Goal: Entertainment & Leisure: Consume media (video, audio)

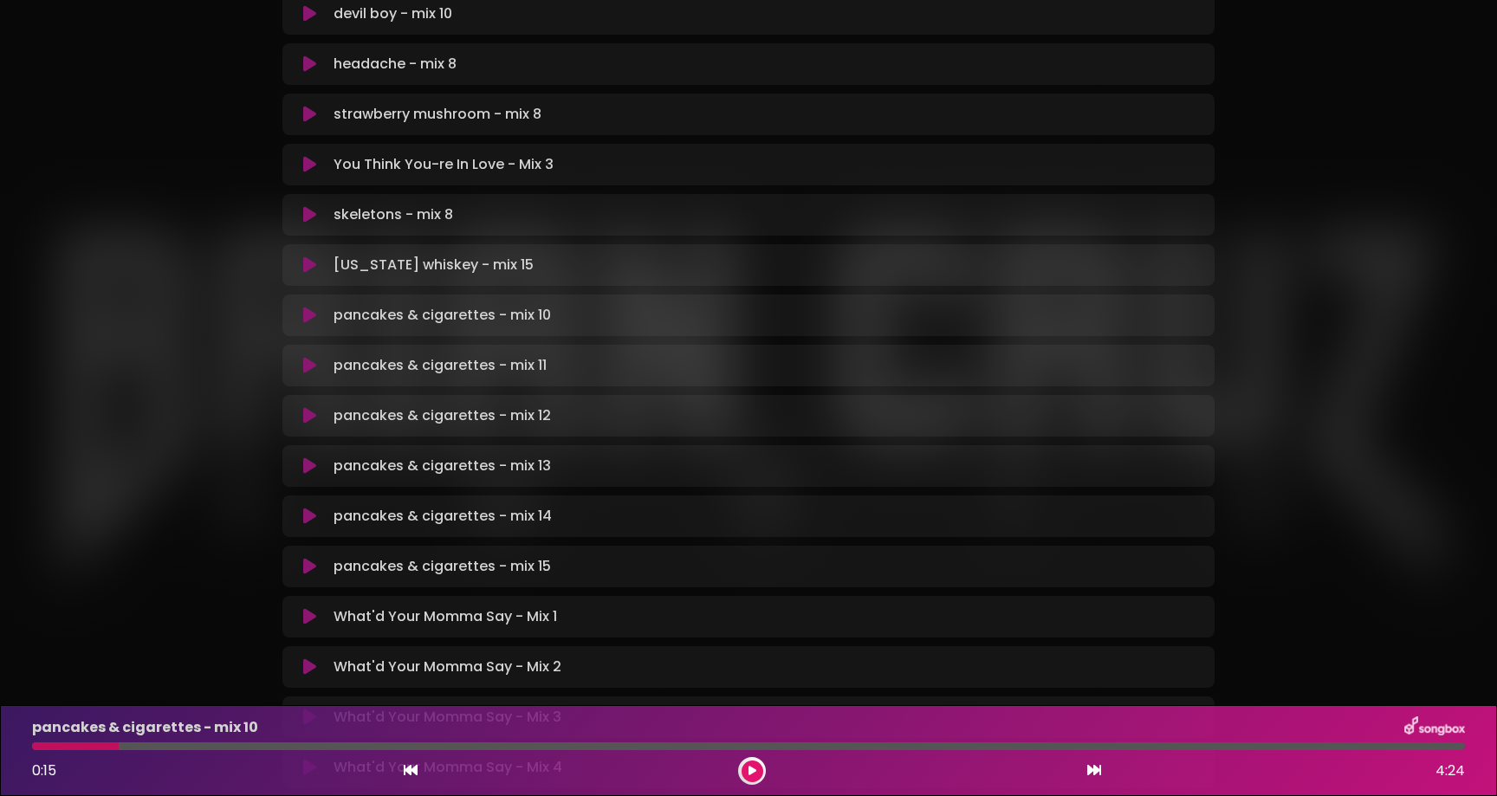
scroll to position [473, 0]
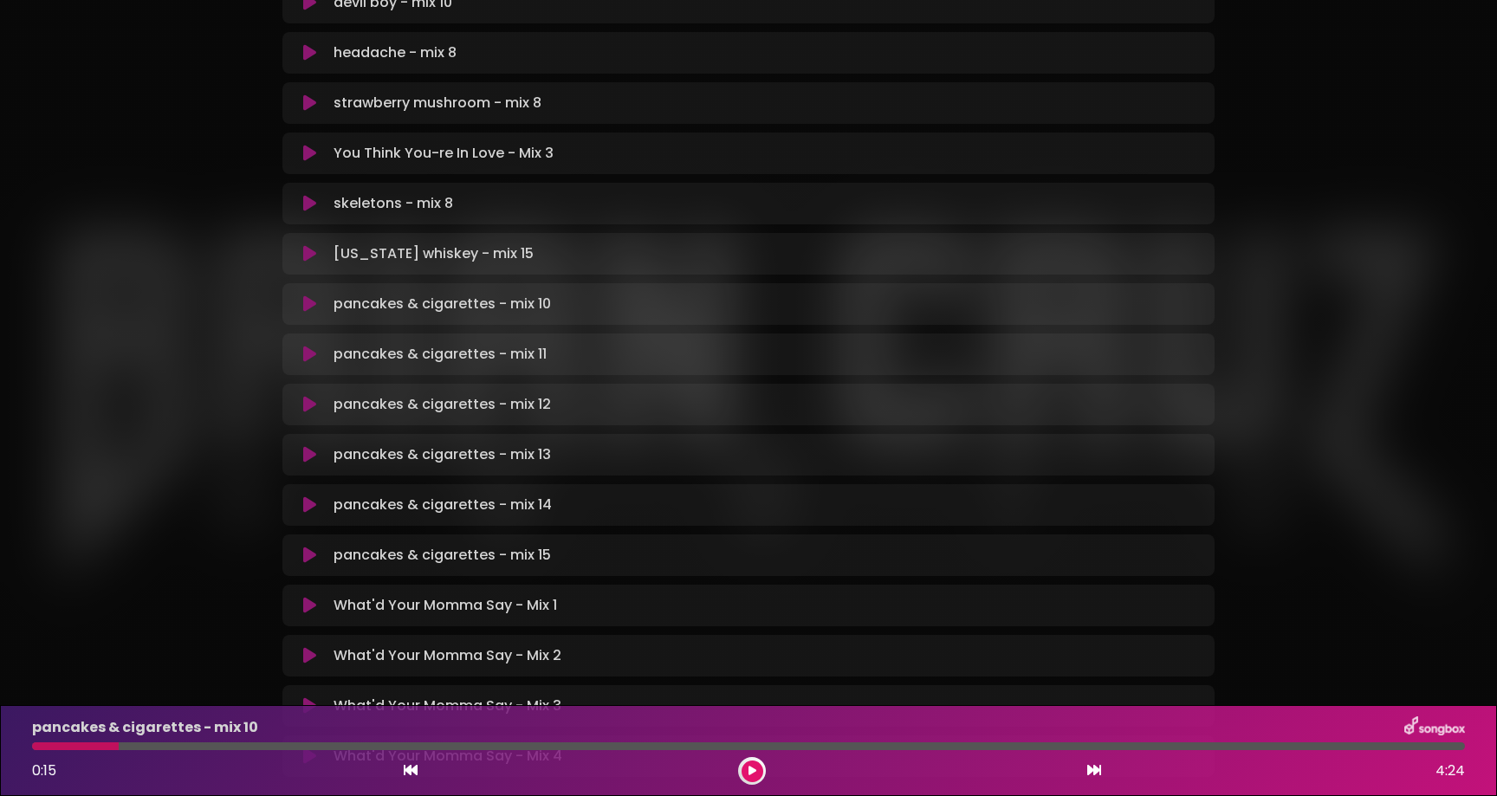
click at [311, 559] on icon at bounding box center [309, 555] width 13 height 17
click at [752, 775] on icon at bounding box center [753, 771] width 8 height 10
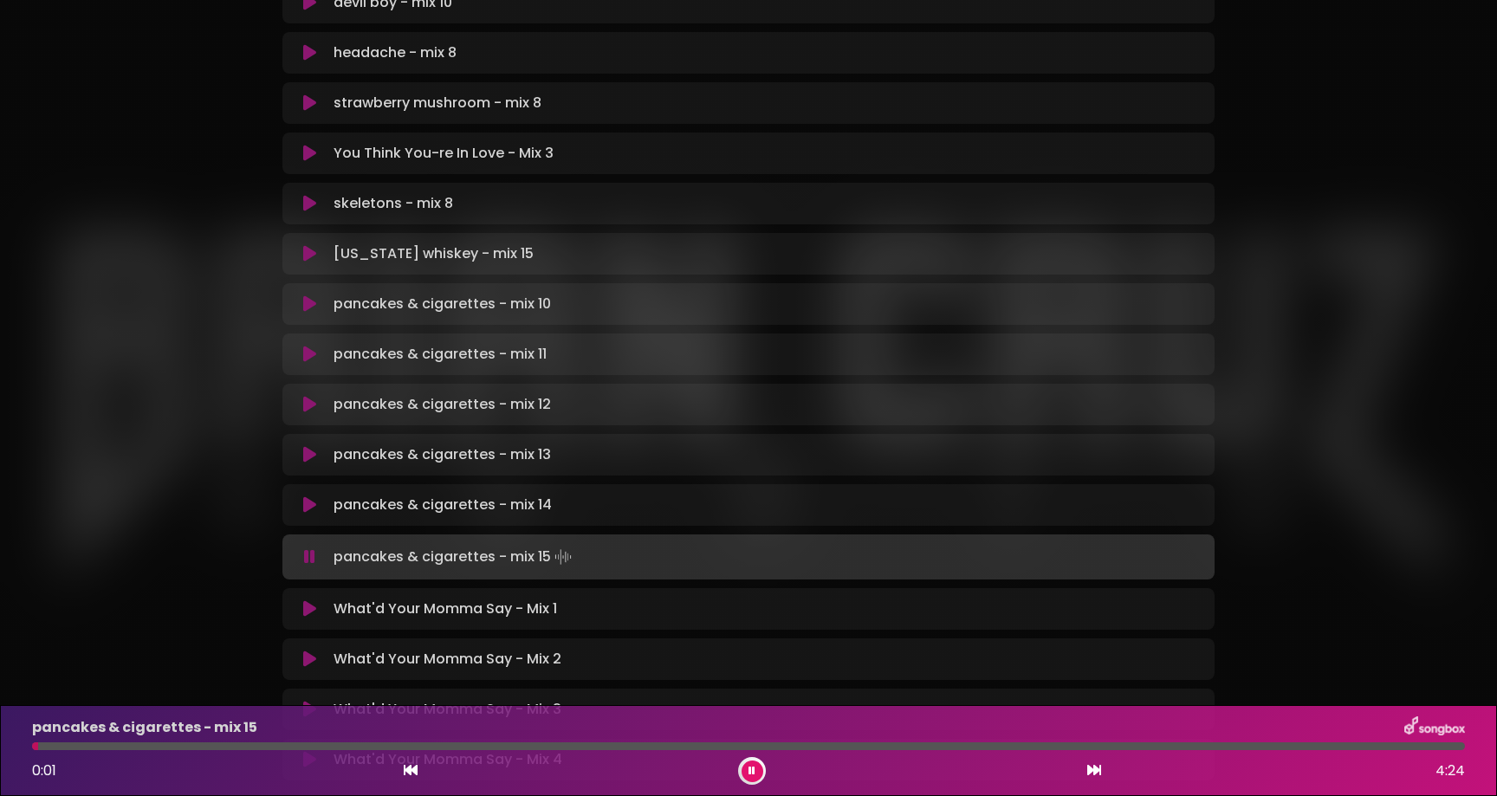
click at [82, 746] on div at bounding box center [748, 746] width 1433 height 8
click at [107, 745] on div at bounding box center [748, 746] width 1433 height 8
click at [125, 745] on div at bounding box center [748, 746] width 1433 height 8
click at [187, 749] on div at bounding box center [748, 746] width 1433 height 8
click at [199, 749] on div at bounding box center [748, 746] width 1433 height 8
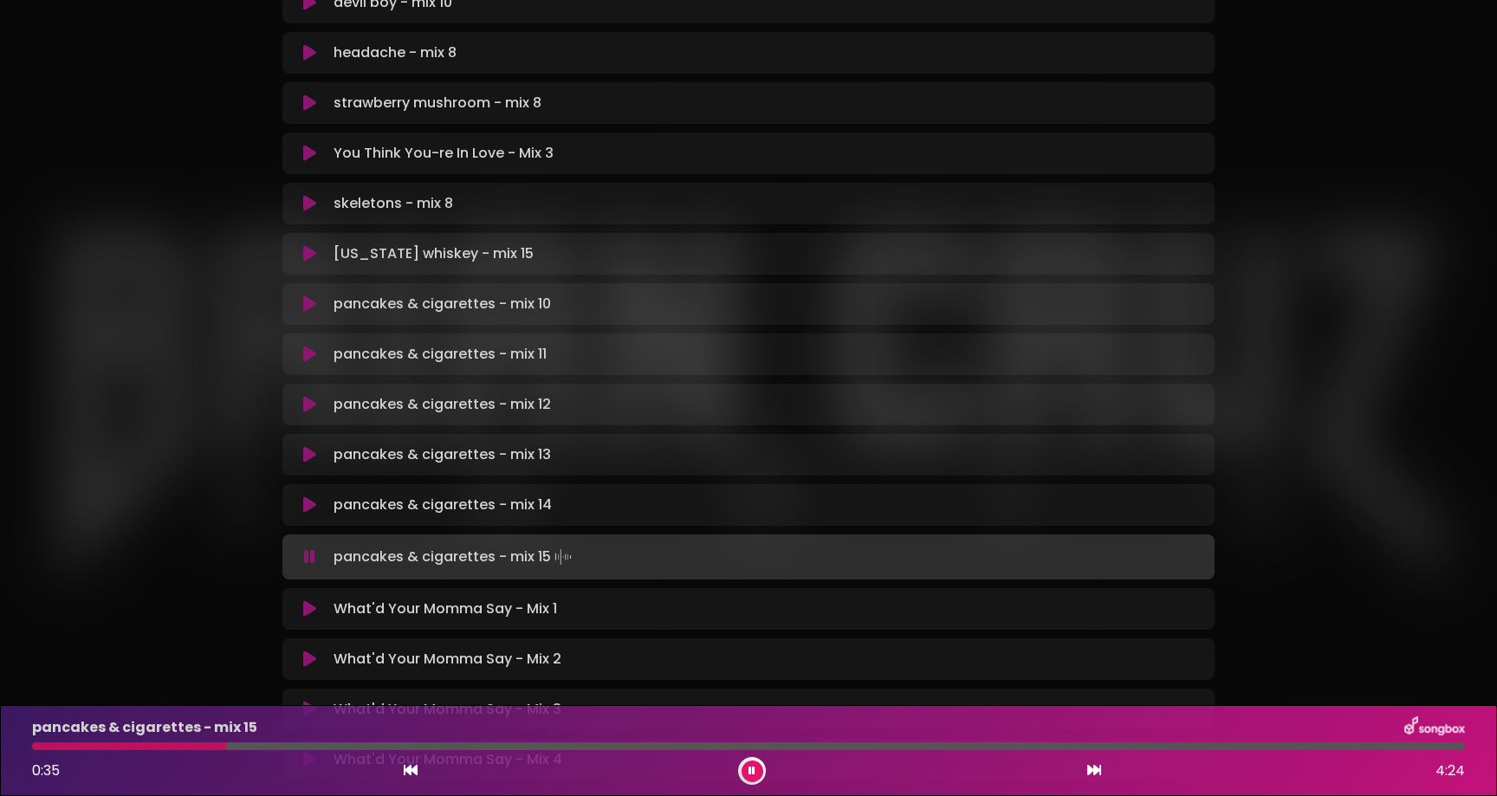
click at [226, 749] on div at bounding box center [748, 746] width 1433 height 8
click at [248, 749] on div at bounding box center [748, 746] width 1433 height 8
click at [276, 742] on div at bounding box center [748, 746] width 1433 height 8
click at [313, 745] on div at bounding box center [748, 746] width 1433 height 8
click at [219, 746] on div at bounding box center [179, 746] width 295 height 8
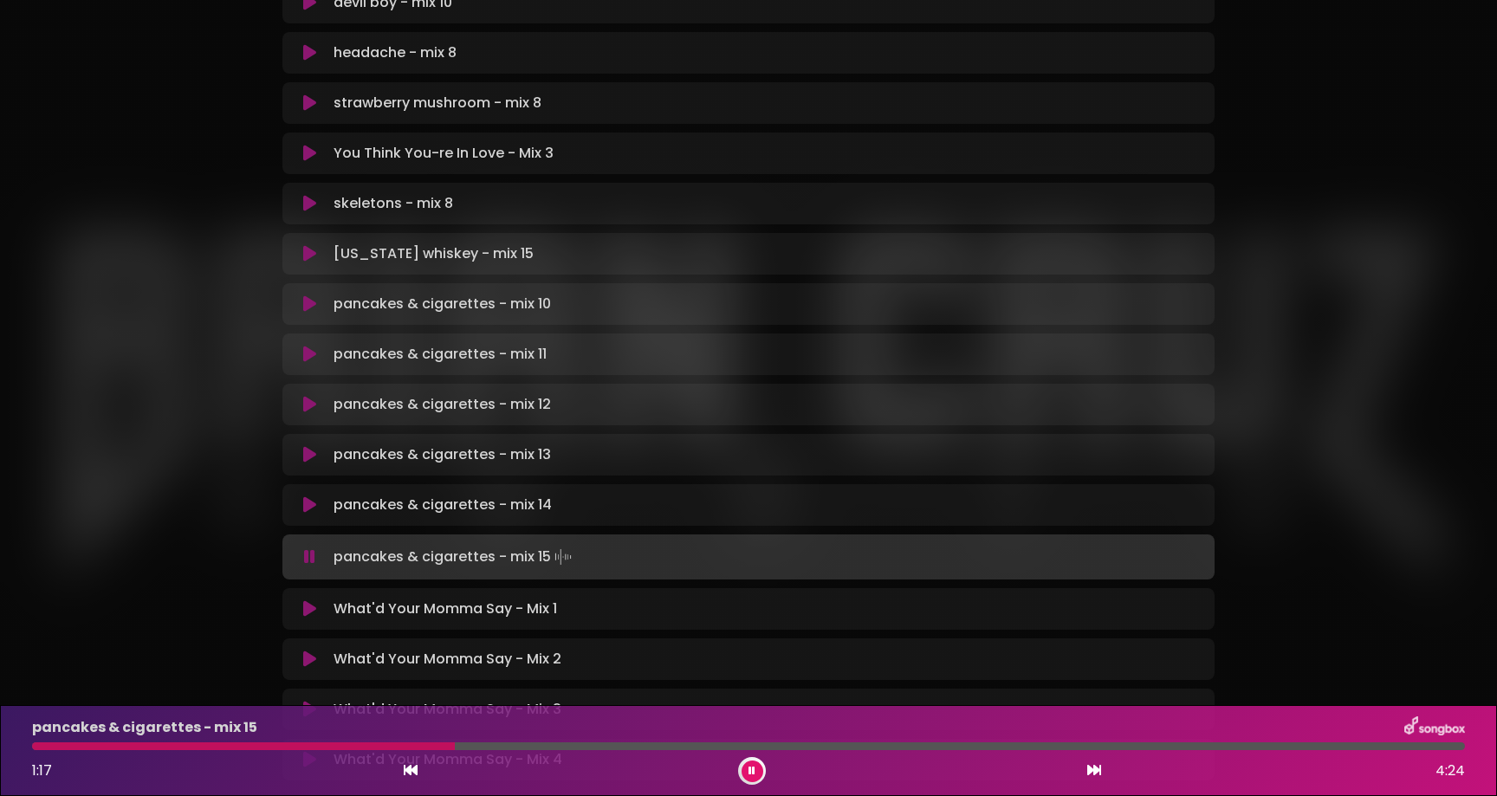
click at [472, 746] on div at bounding box center [748, 746] width 1433 height 8
click at [604, 747] on div at bounding box center [748, 746] width 1433 height 8
click at [582, 746] on div at bounding box center [321, 746] width 579 height 8
click at [672, 743] on div at bounding box center [380, 746] width 696 height 8
click at [645, 743] on div at bounding box center [354, 746] width 644 height 8
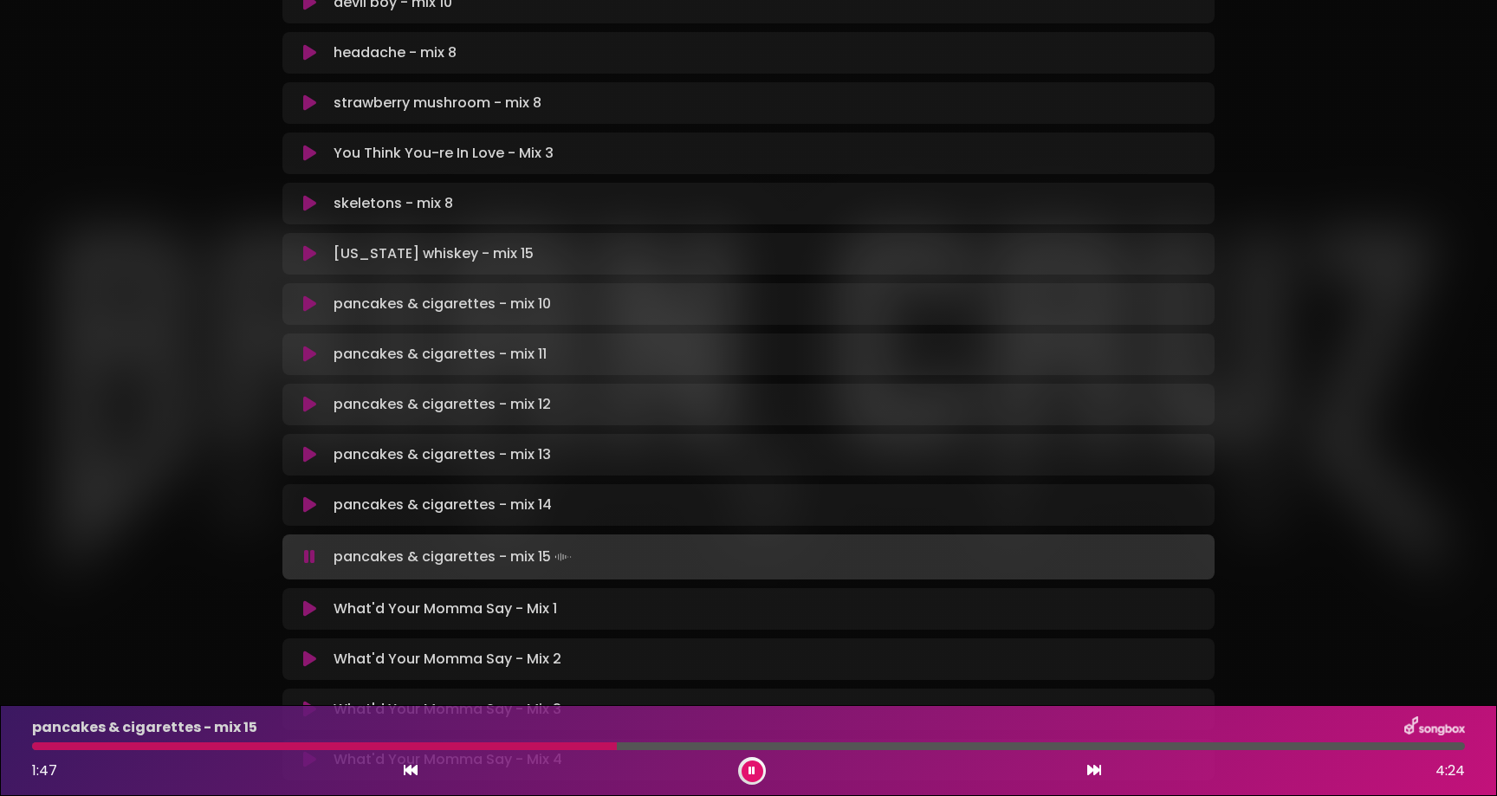
click at [617, 744] on div at bounding box center [748, 746] width 1433 height 8
click at [593, 742] on div at bounding box center [326, 746] width 588 height 8
drag, startPoint x: 732, startPoint y: 748, endPoint x: 731, endPoint y: 340, distance: 407.2
click at [732, 692] on div "Nothing Could Be Worse Than This - Mixes [PERSON_NAME] Audio" at bounding box center [748, 179] width 1497 height 1262
click at [853, 743] on div at bounding box center [748, 746] width 1433 height 8
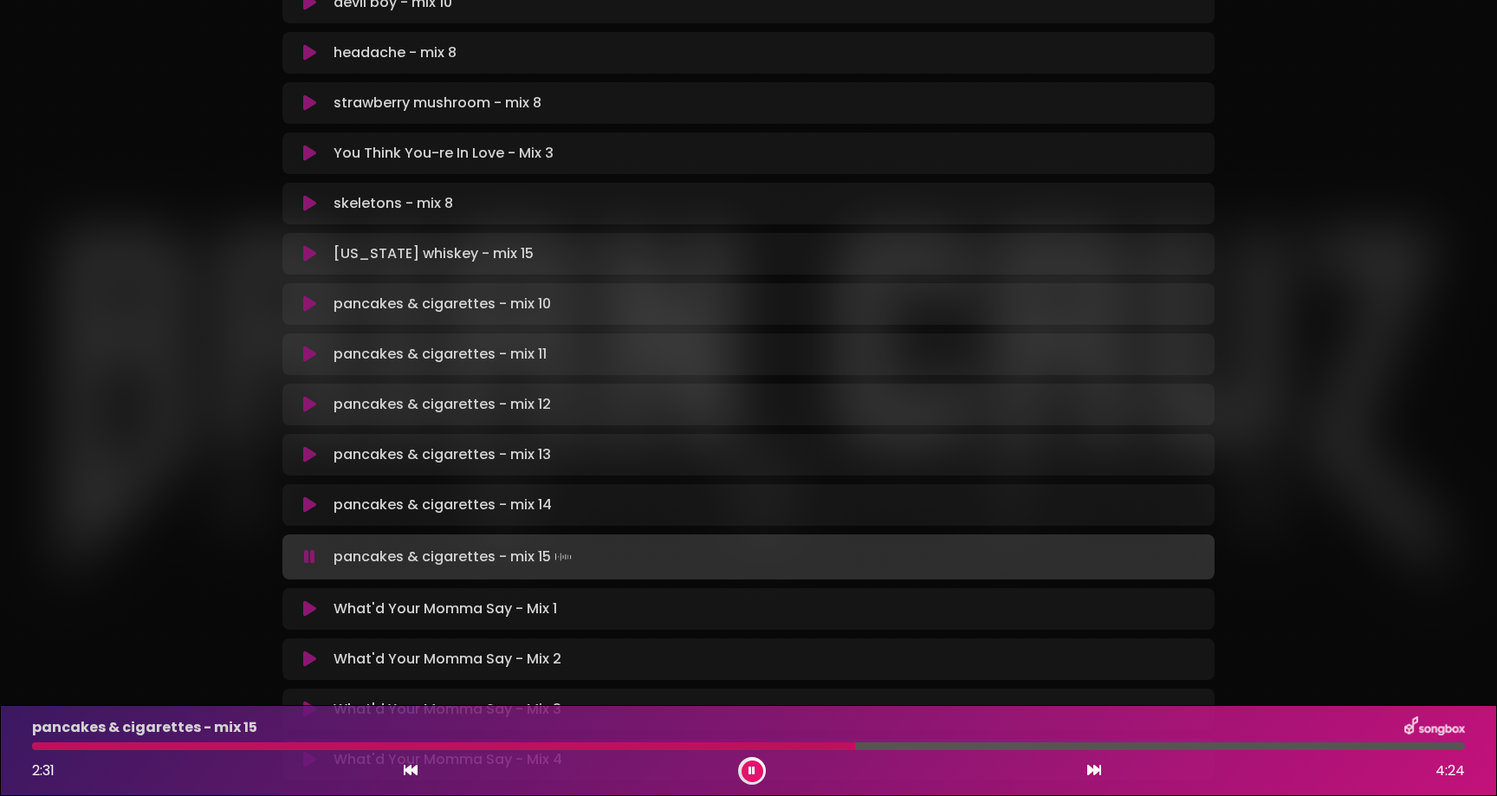
click at [827, 749] on div at bounding box center [443, 746] width 823 height 8
click at [816, 747] on div at bounding box center [432, 746] width 800 height 8
click at [309, 447] on icon at bounding box center [309, 454] width 13 height 17
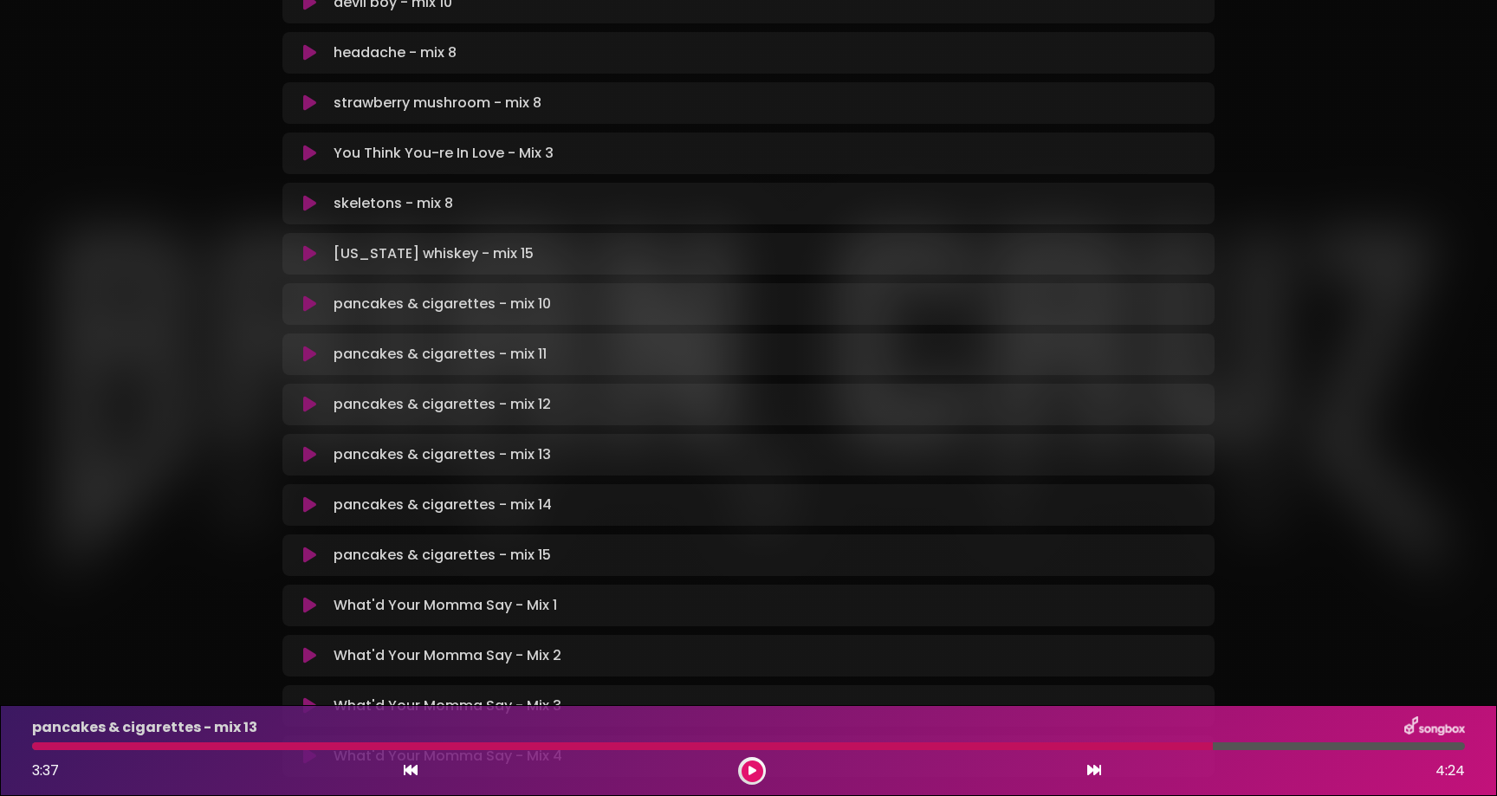
click at [746, 768] on button at bounding box center [753, 772] width 22 height 22
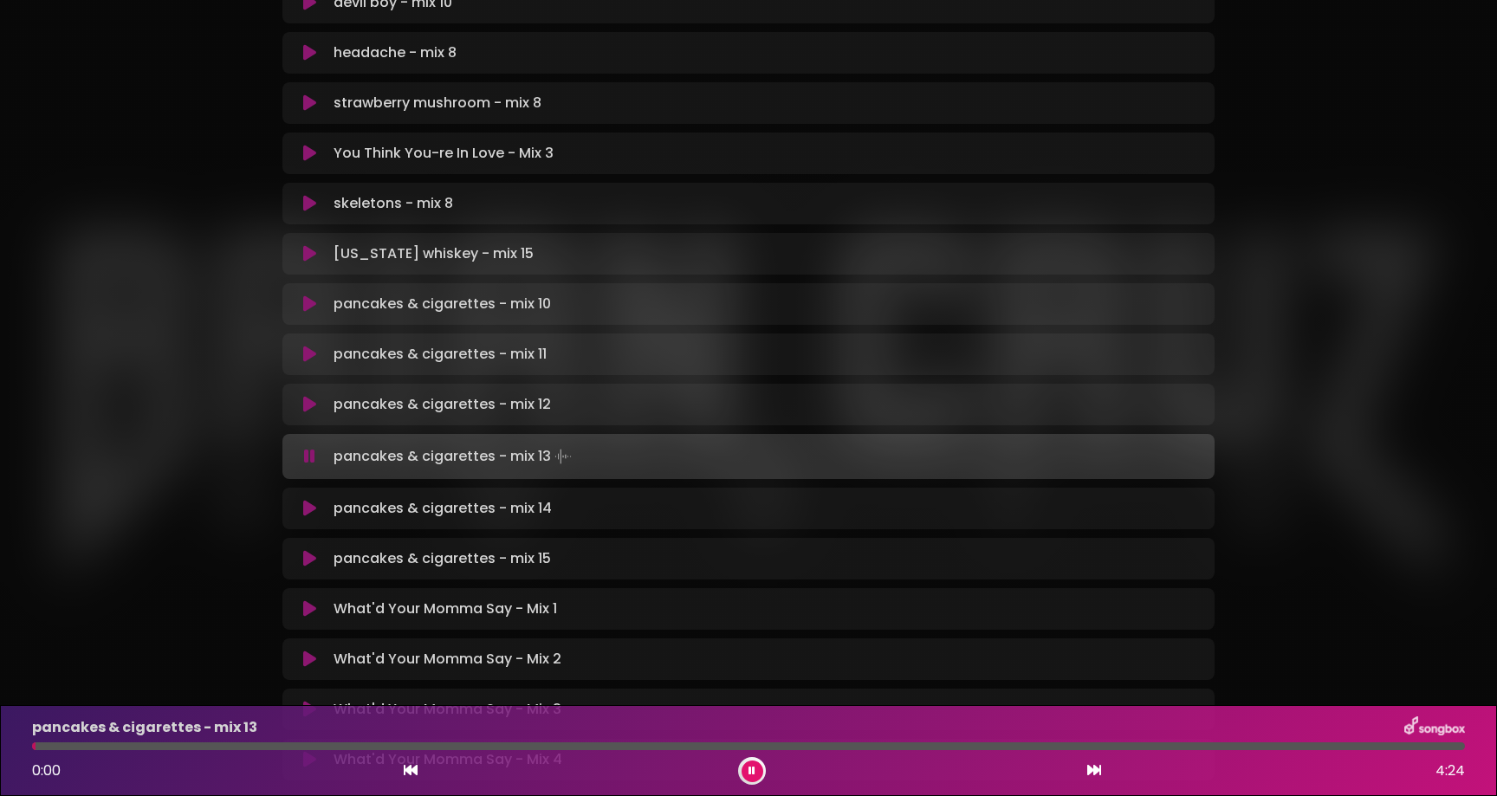
click at [853, 749] on div at bounding box center [748, 746] width 1433 height 8
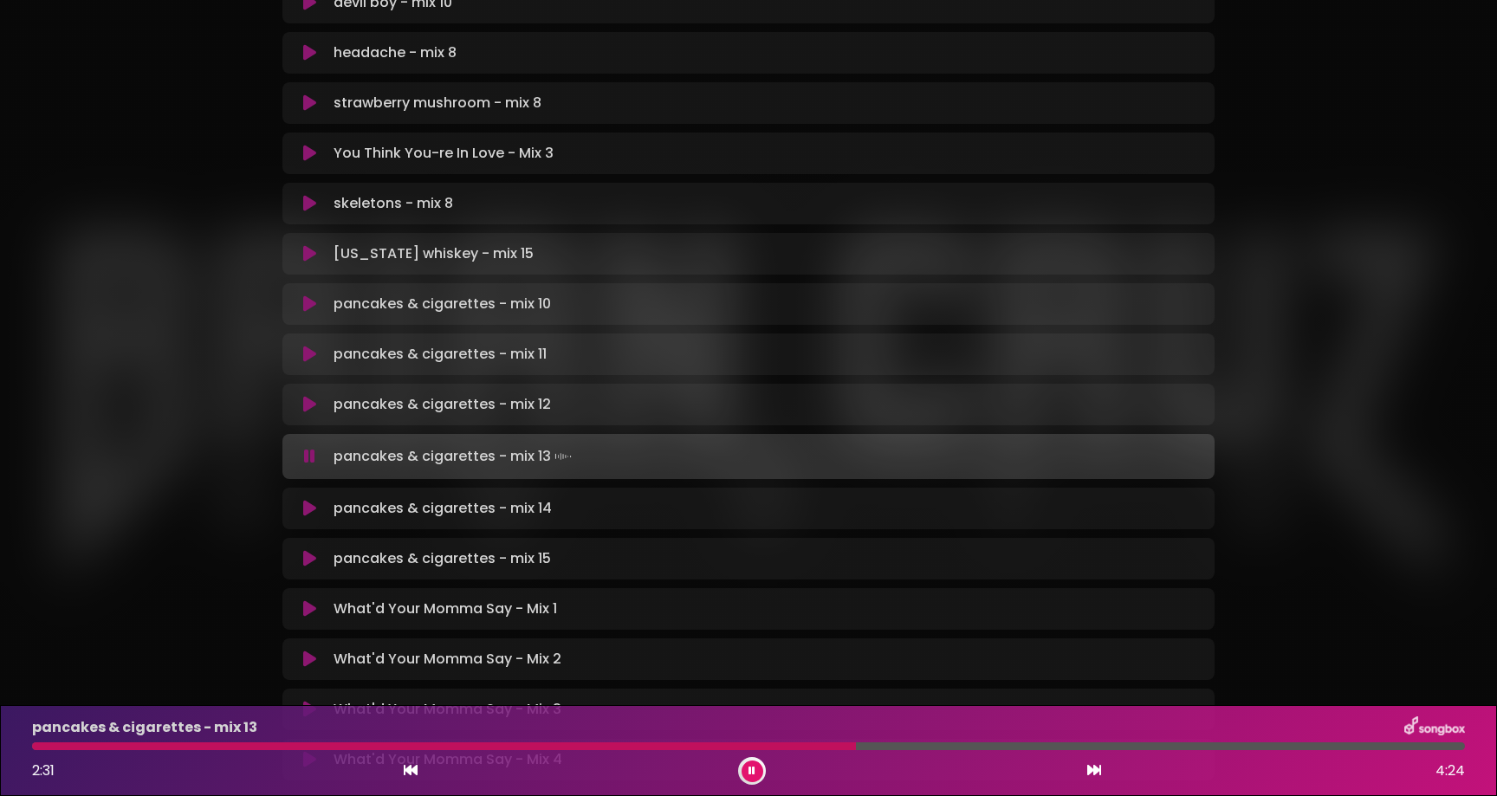
click at [875, 748] on div at bounding box center [748, 746] width 1433 height 8
click at [885, 746] on div at bounding box center [748, 746] width 1433 height 8
click at [901, 747] on div at bounding box center [748, 746] width 1433 height 8
click at [1028, 747] on div at bounding box center [748, 746] width 1433 height 8
click at [747, 770] on button at bounding box center [753, 772] width 22 height 22
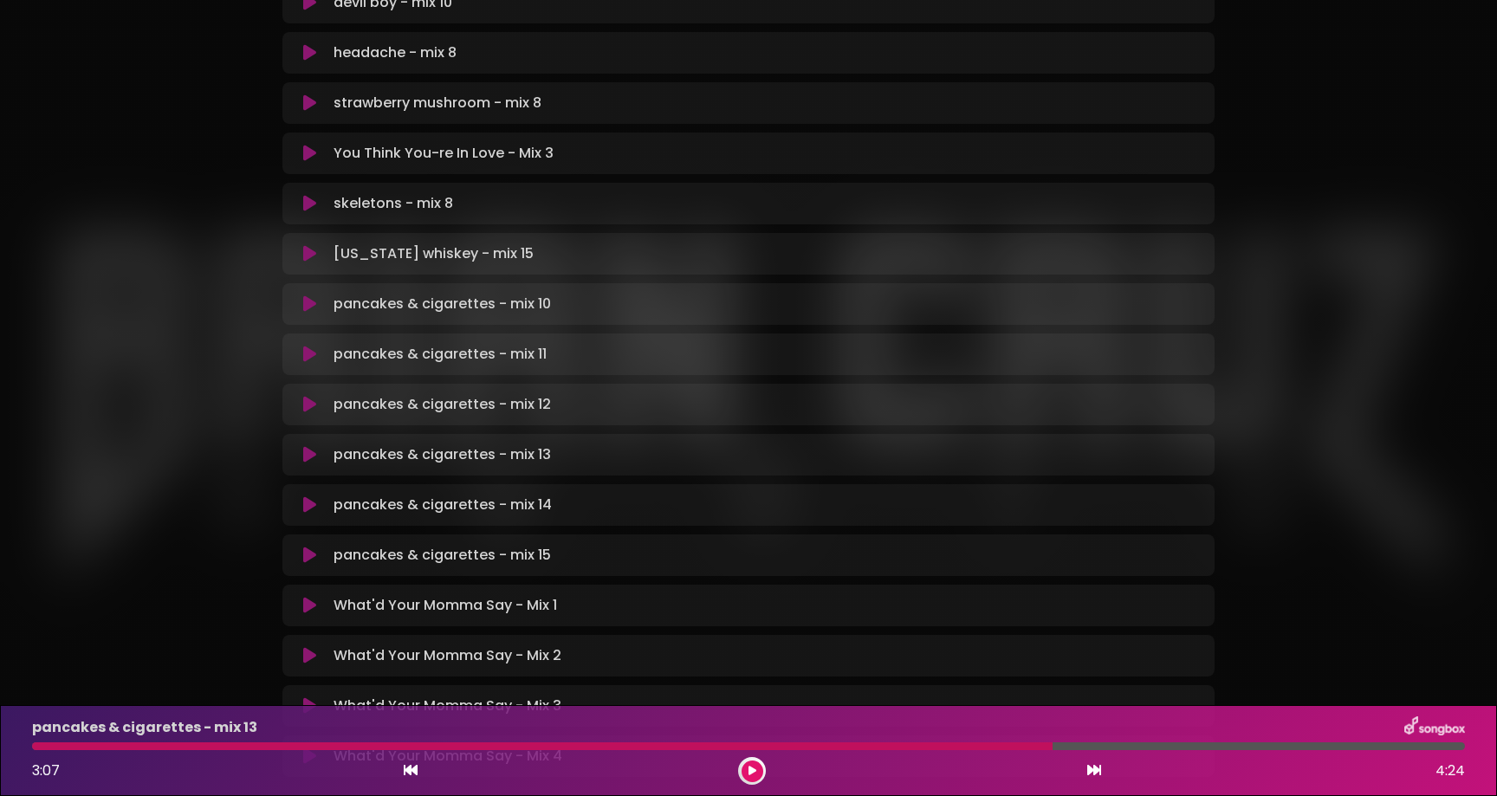
click at [309, 559] on icon at bounding box center [309, 555] width 13 height 17
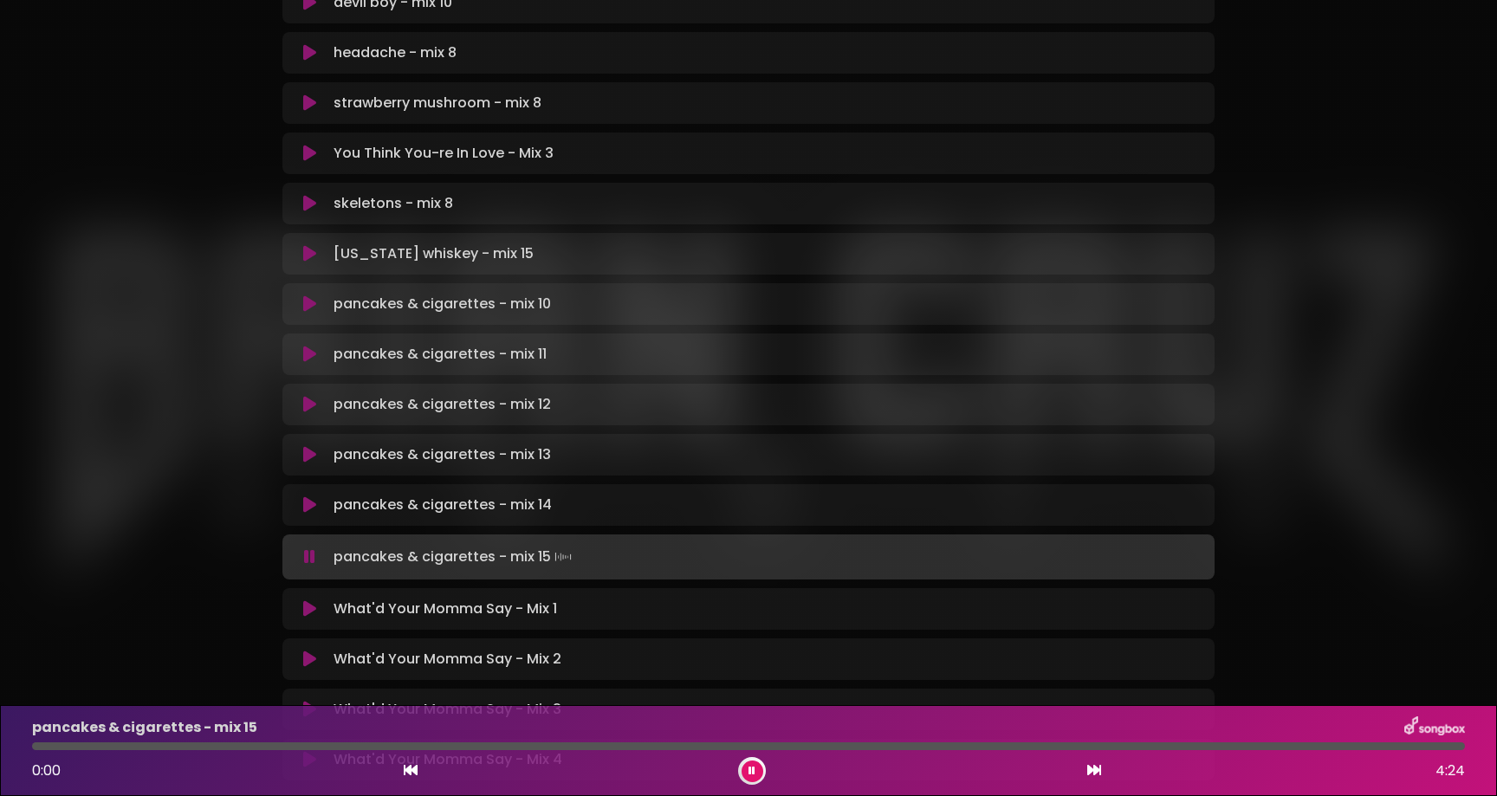
click at [749, 771] on icon at bounding box center [752, 771] width 7 height 10
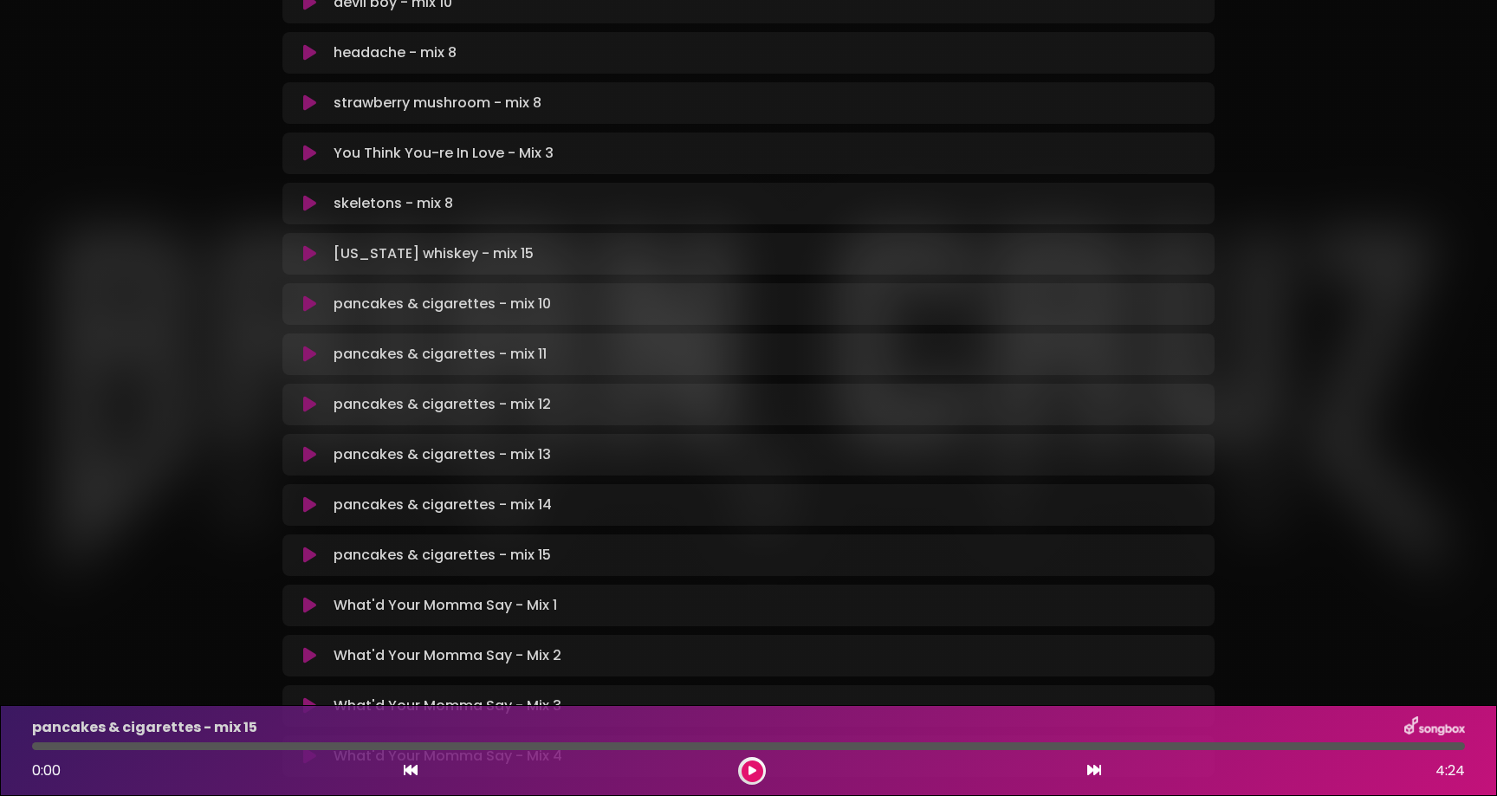
click at [749, 771] on icon at bounding box center [753, 771] width 8 height 10
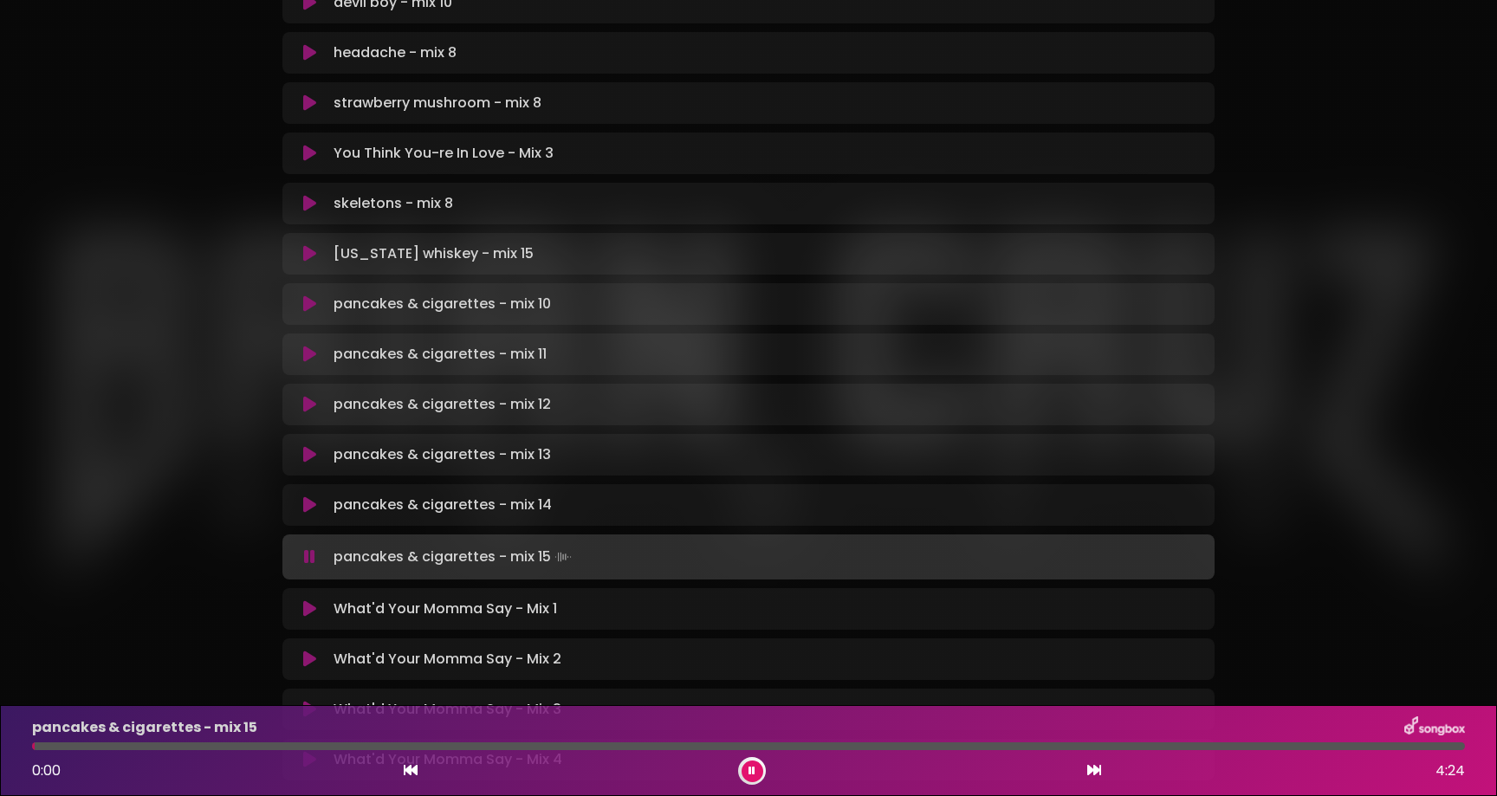
click at [921, 748] on div at bounding box center [748, 746] width 1433 height 8
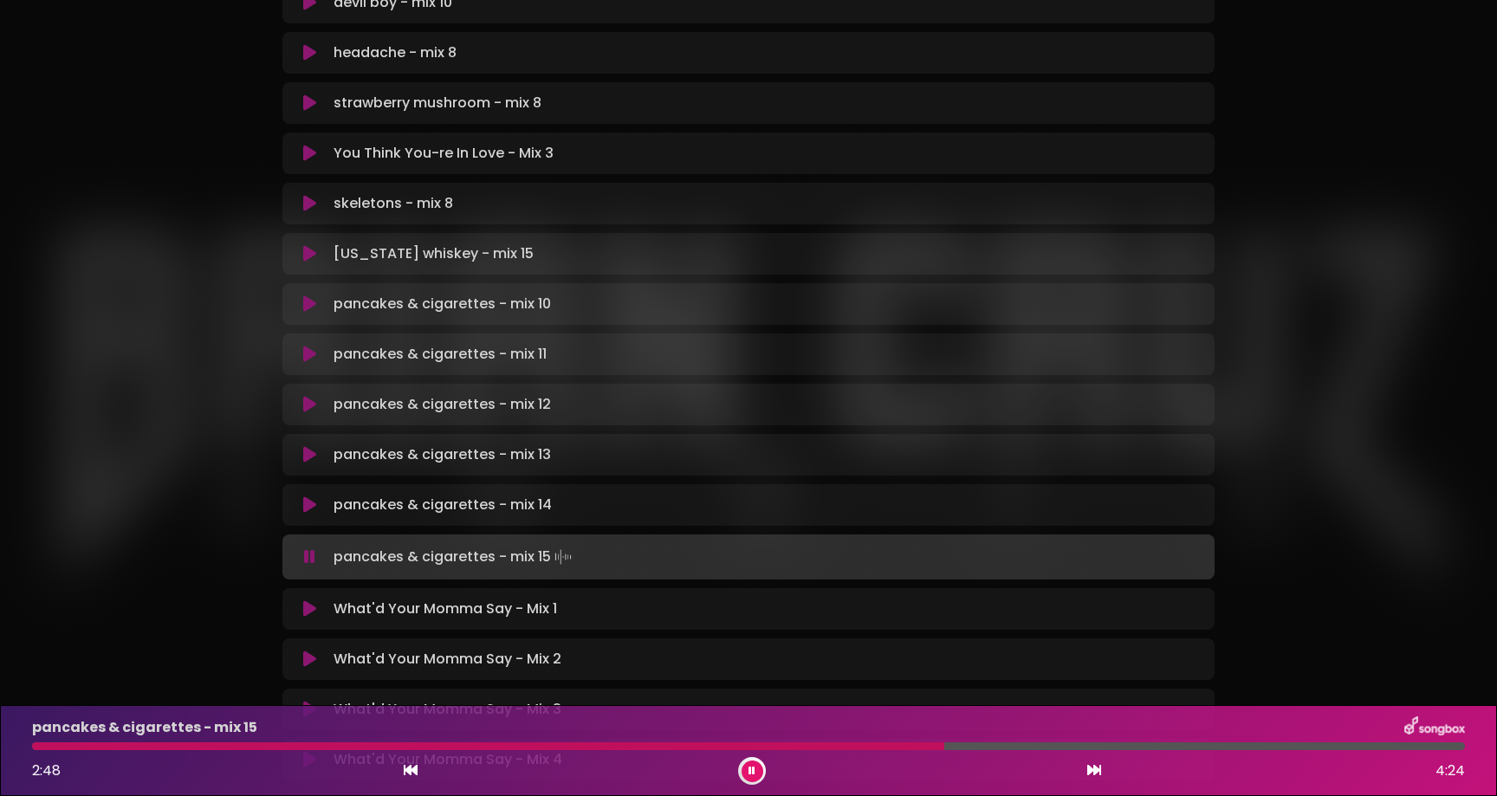
click at [993, 748] on div at bounding box center [748, 746] width 1433 height 8
click at [743, 769] on button at bounding box center [753, 772] width 22 height 22
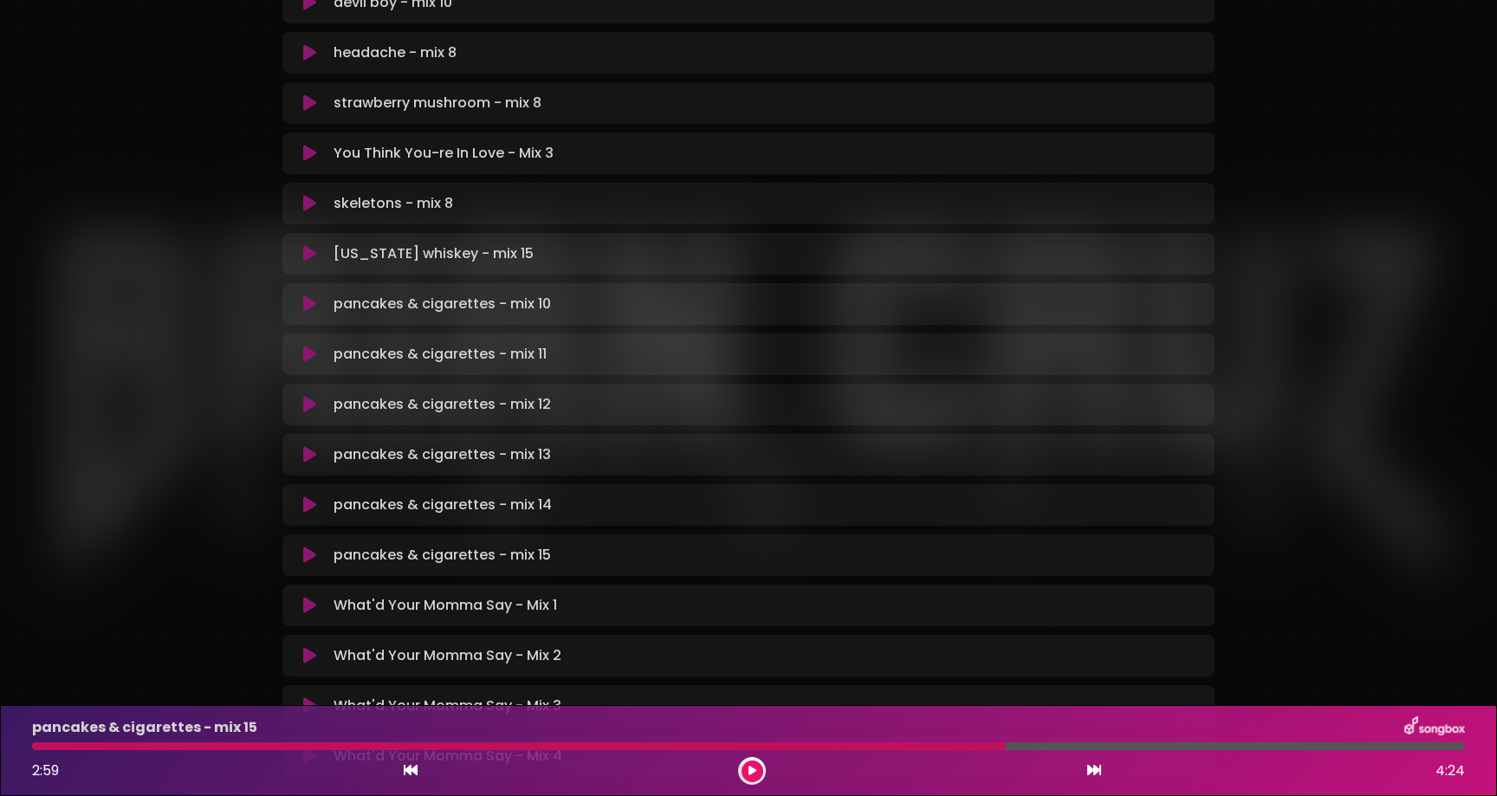
click at [937, 743] on div at bounding box center [519, 746] width 974 height 8
click at [749, 773] on icon at bounding box center [753, 771] width 8 height 10
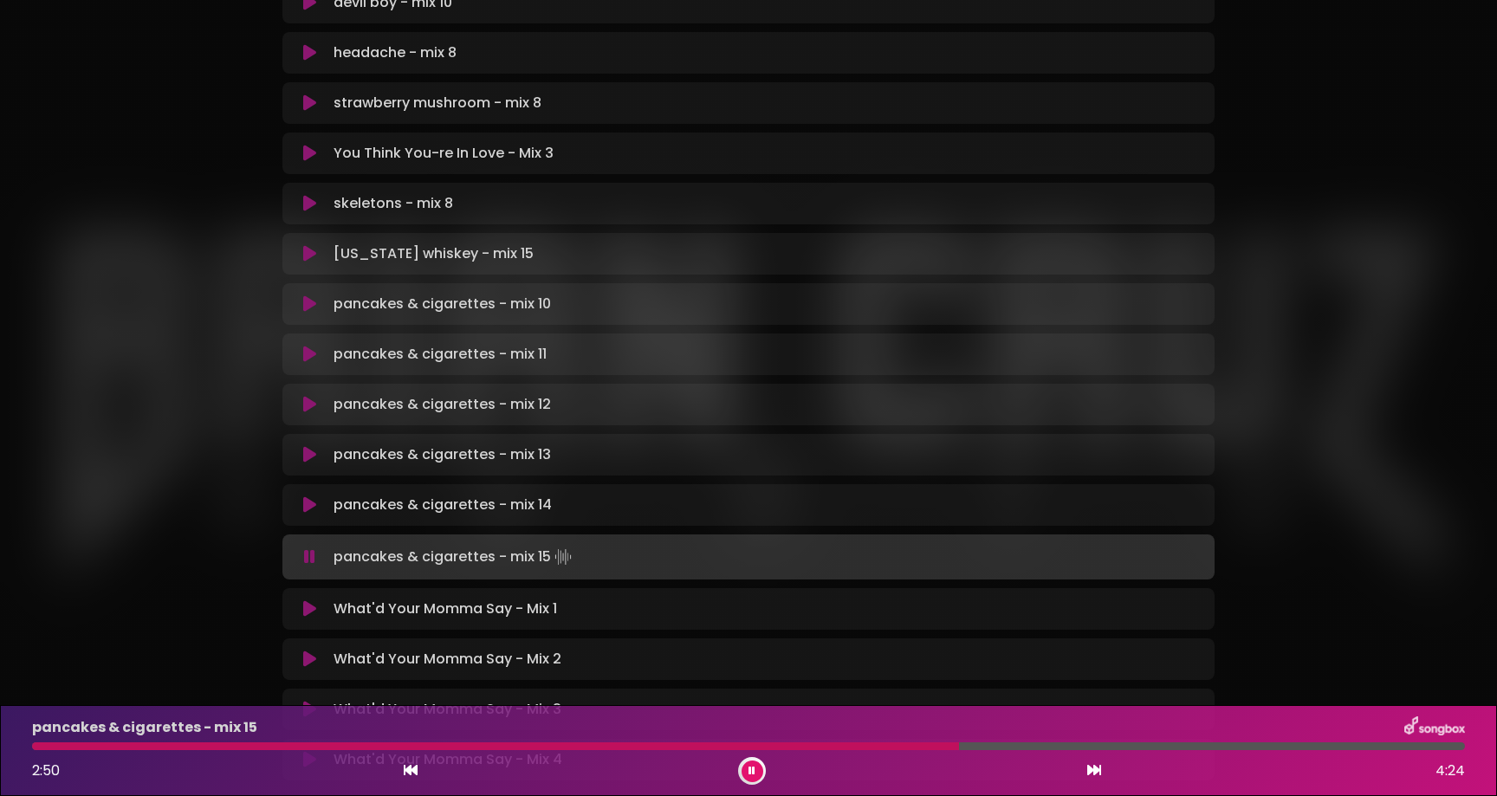
click at [959, 742] on div at bounding box center [748, 746] width 1433 height 8
click at [969, 742] on div at bounding box center [748, 746] width 1433 height 8
click at [986, 742] on div at bounding box center [748, 746] width 1433 height 8
click at [755, 768] on button at bounding box center [753, 772] width 22 height 22
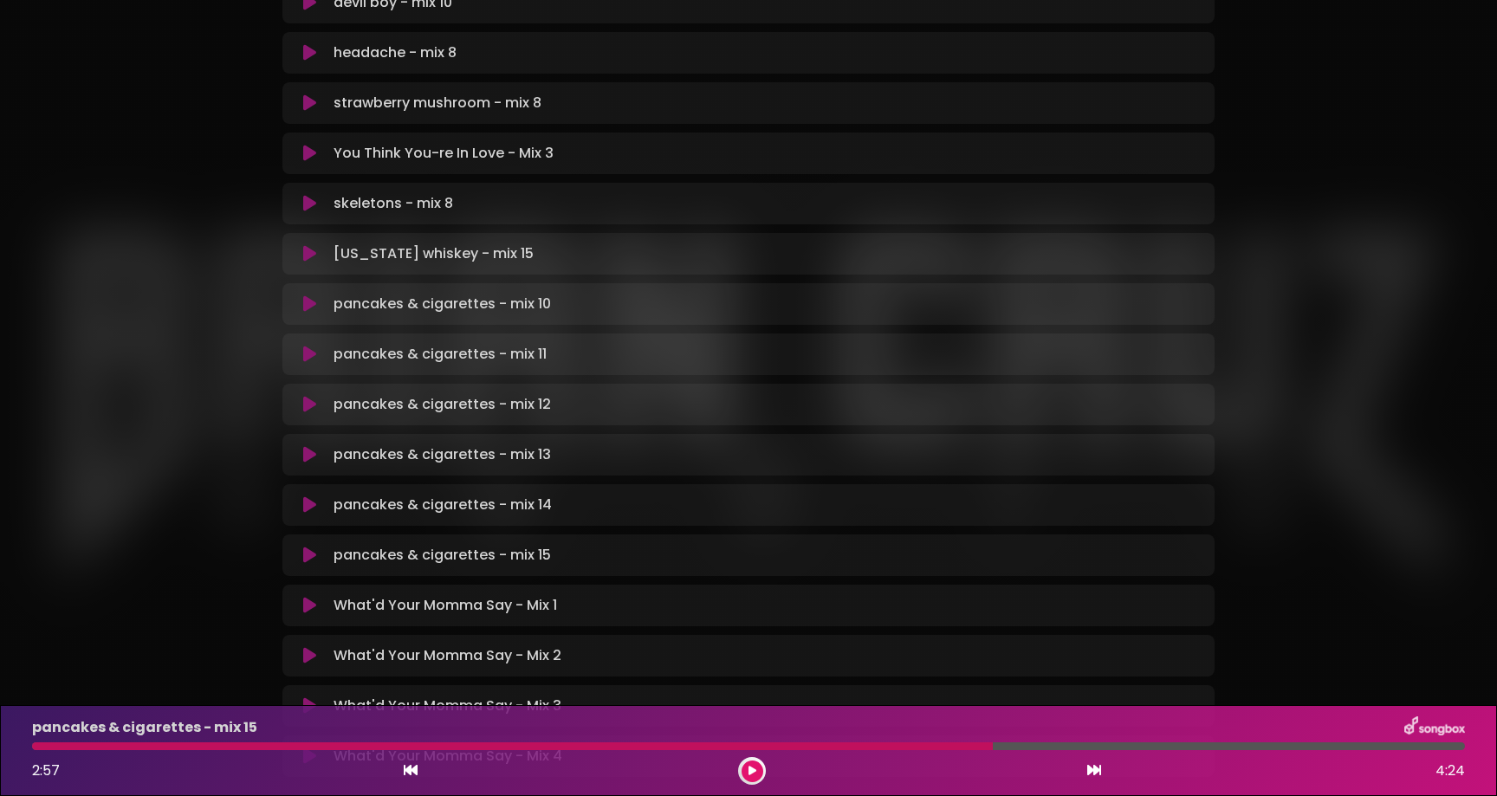
scroll to position [655, 0]
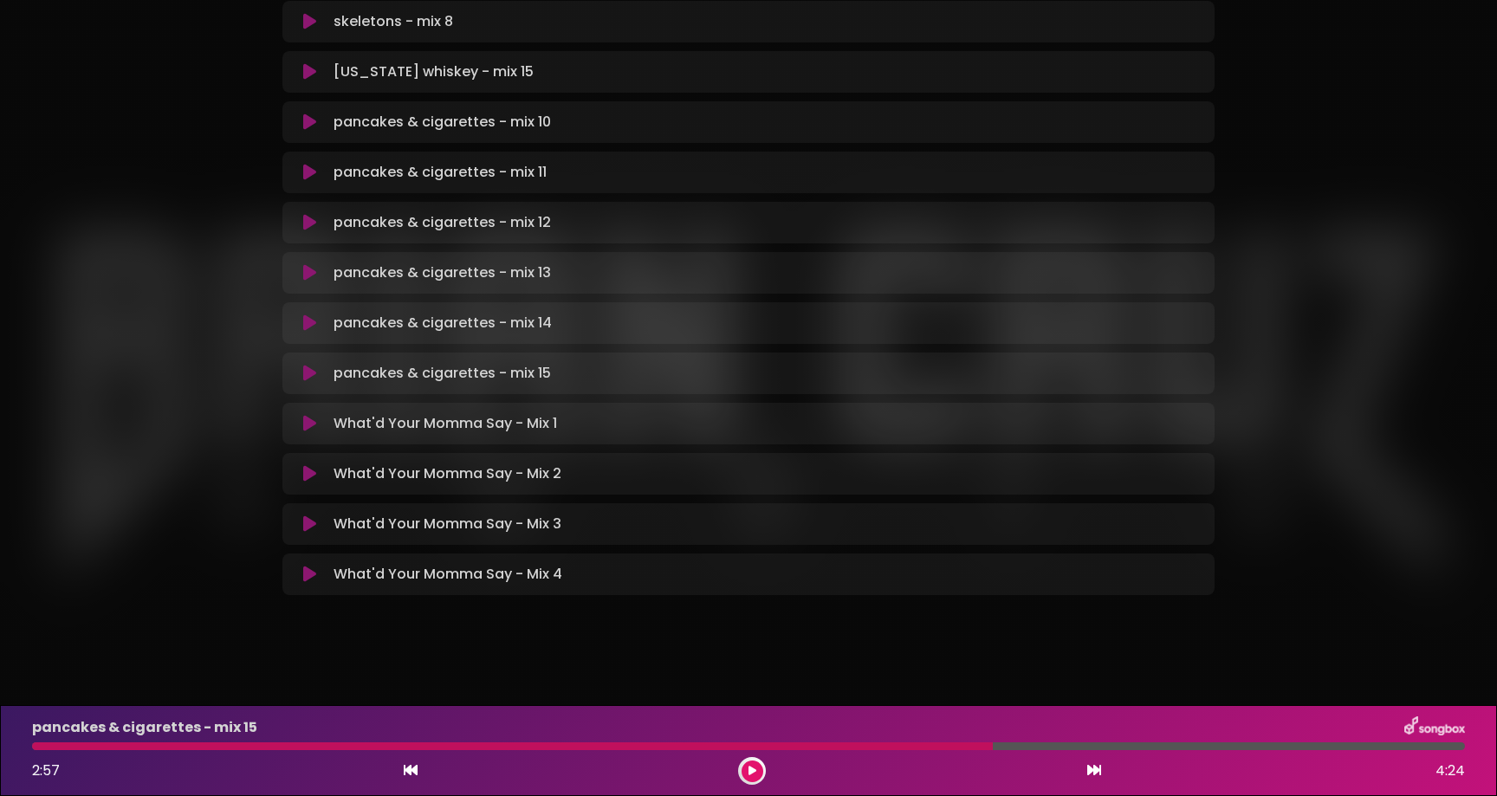
click at [308, 573] on icon at bounding box center [309, 574] width 13 height 17
click at [762, 776] on div at bounding box center [752, 771] width 28 height 28
click at [744, 769] on button at bounding box center [753, 772] width 22 height 22
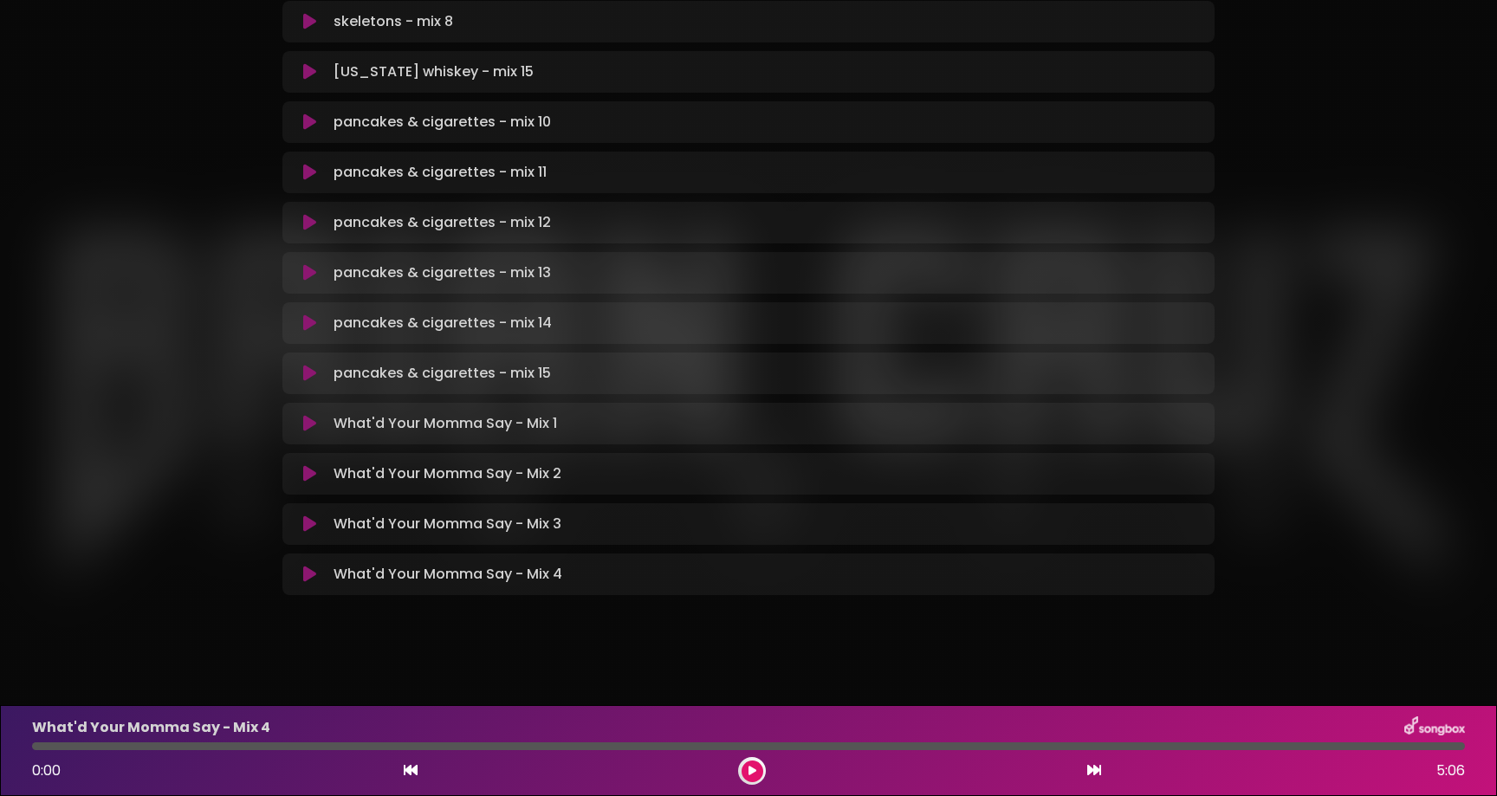
click at [747, 771] on button at bounding box center [753, 772] width 22 height 22
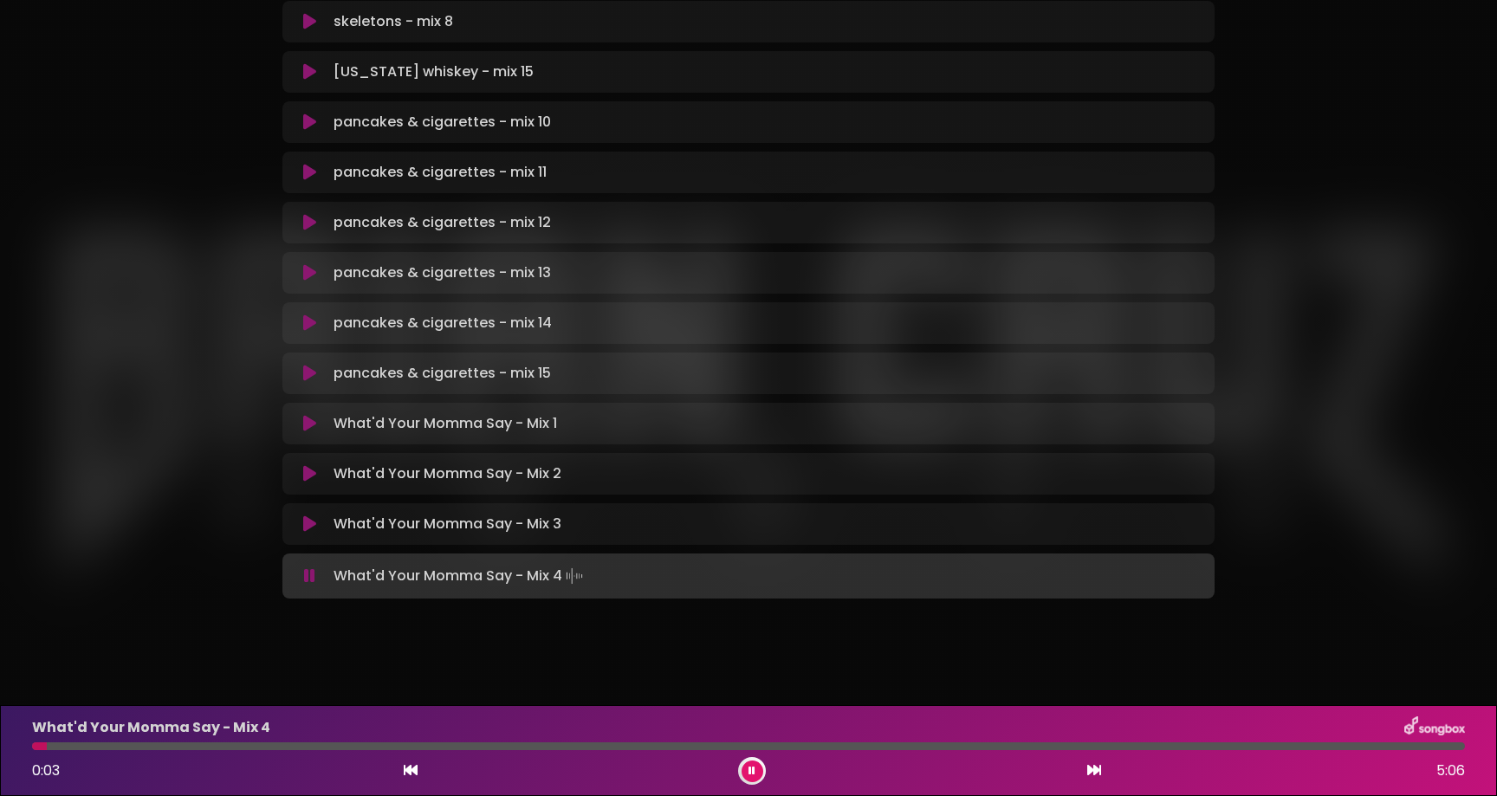
click at [111, 743] on div at bounding box center [748, 746] width 1433 height 8
click at [74, 745] on div at bounding box center [53, 746] width 42 height 8
click at [87, 745] on div at bounding box center [748, 746] width 1433 height 8
click at [94, 745] on div at bounding box center [748, 746] width 1433 height 8
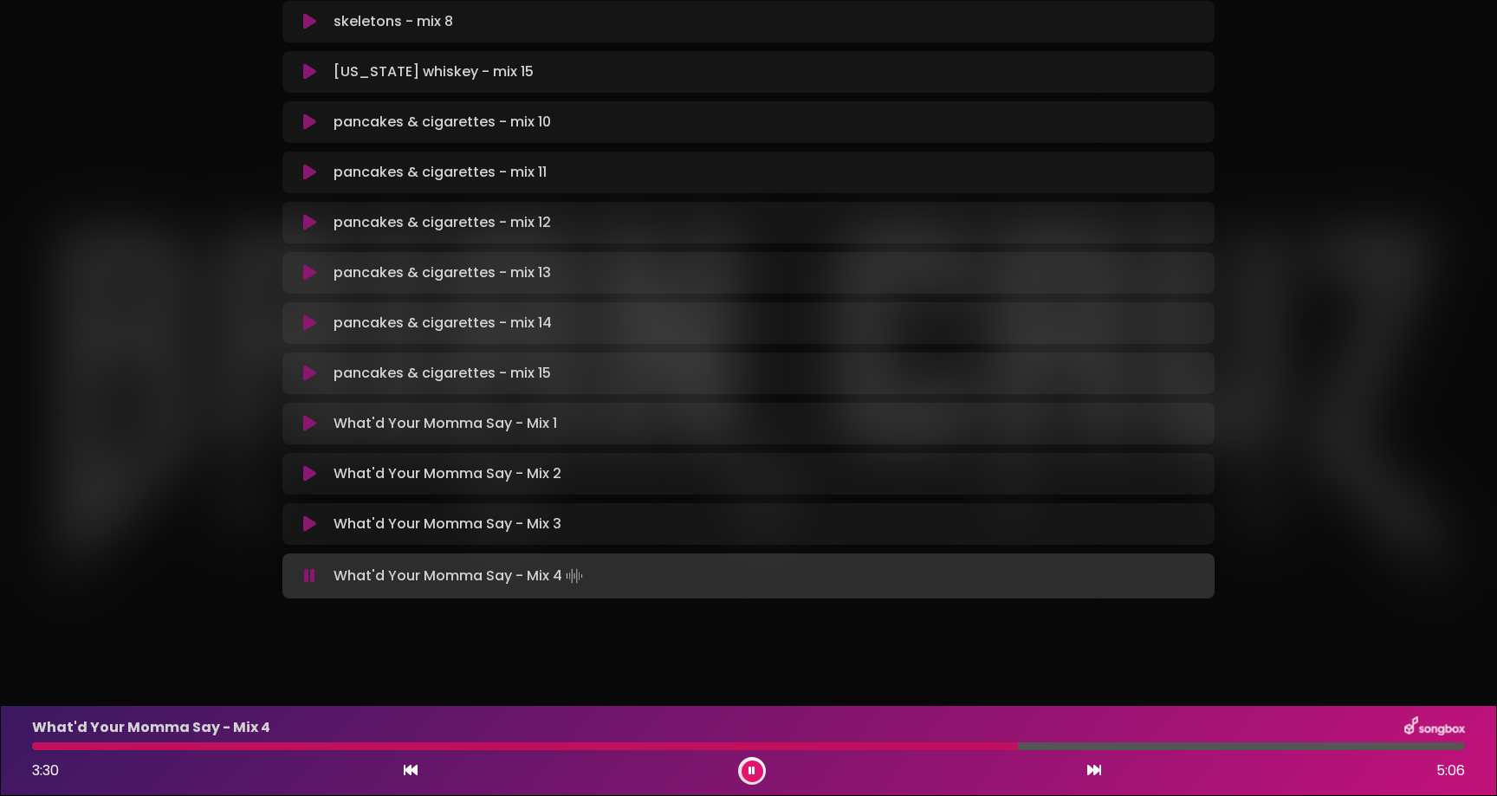
click at [245, 739] on div "What'd Your Momma Say - Mix 4 3:30 5:06" at bounding box center [749, 750] width 1454 height 68
click at [243, 743] on div at bounding box center [526, 746] width 988 height 8
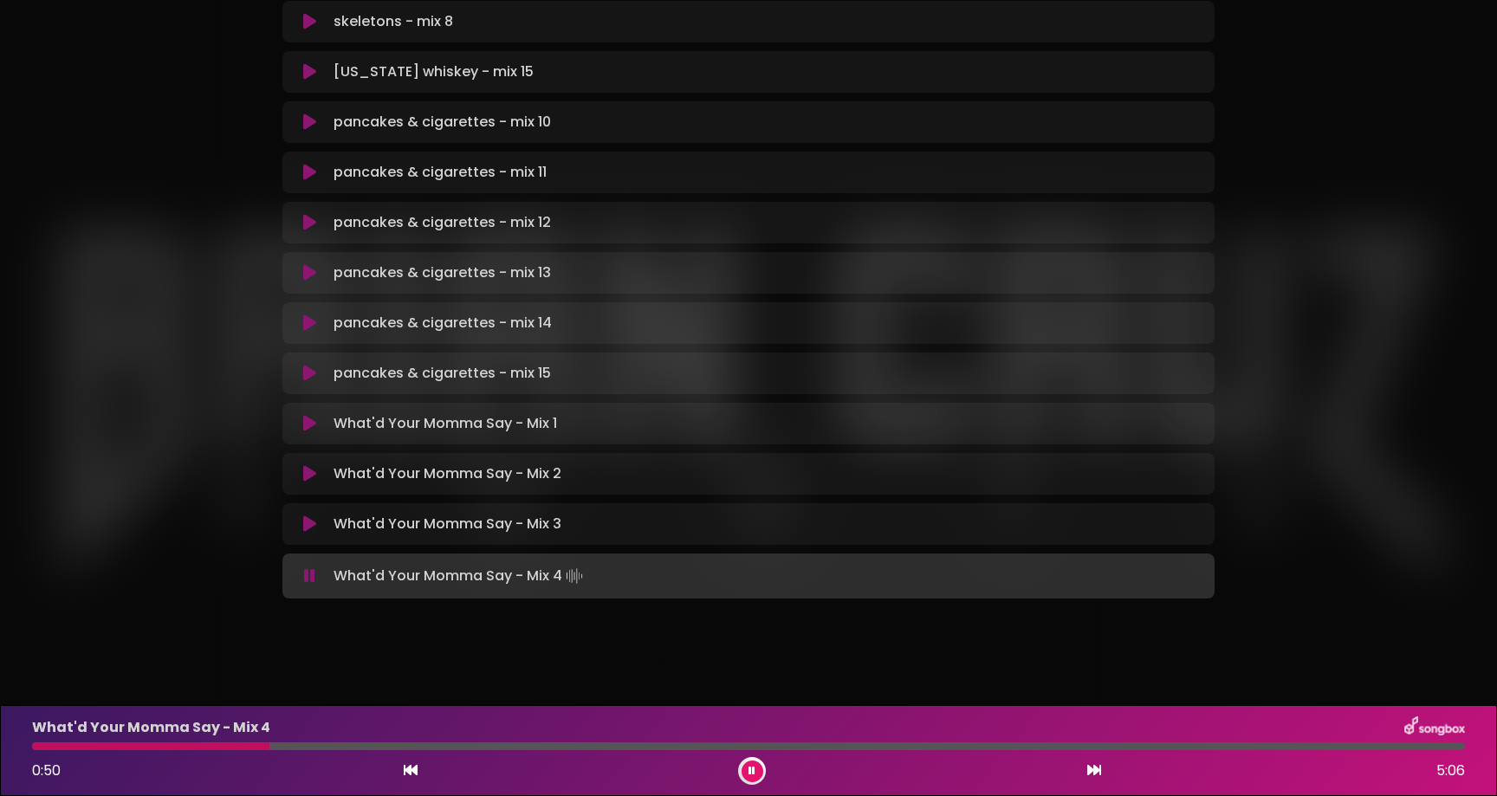
click at [498, 747] on div at bounding box center [748, 746] width 1433 height 8
click at [537, 747] on div at bounding box center [748, 746] width 1433 height 8
click at [562, 749] on div at bounding box center [748, 746] width 1433 height 8
click at [593, 749] on div at bounding box center [748, 746] width 1433 height 8
click at [620, 745] on div at bounding box center [748, 746] width 1433 height 8
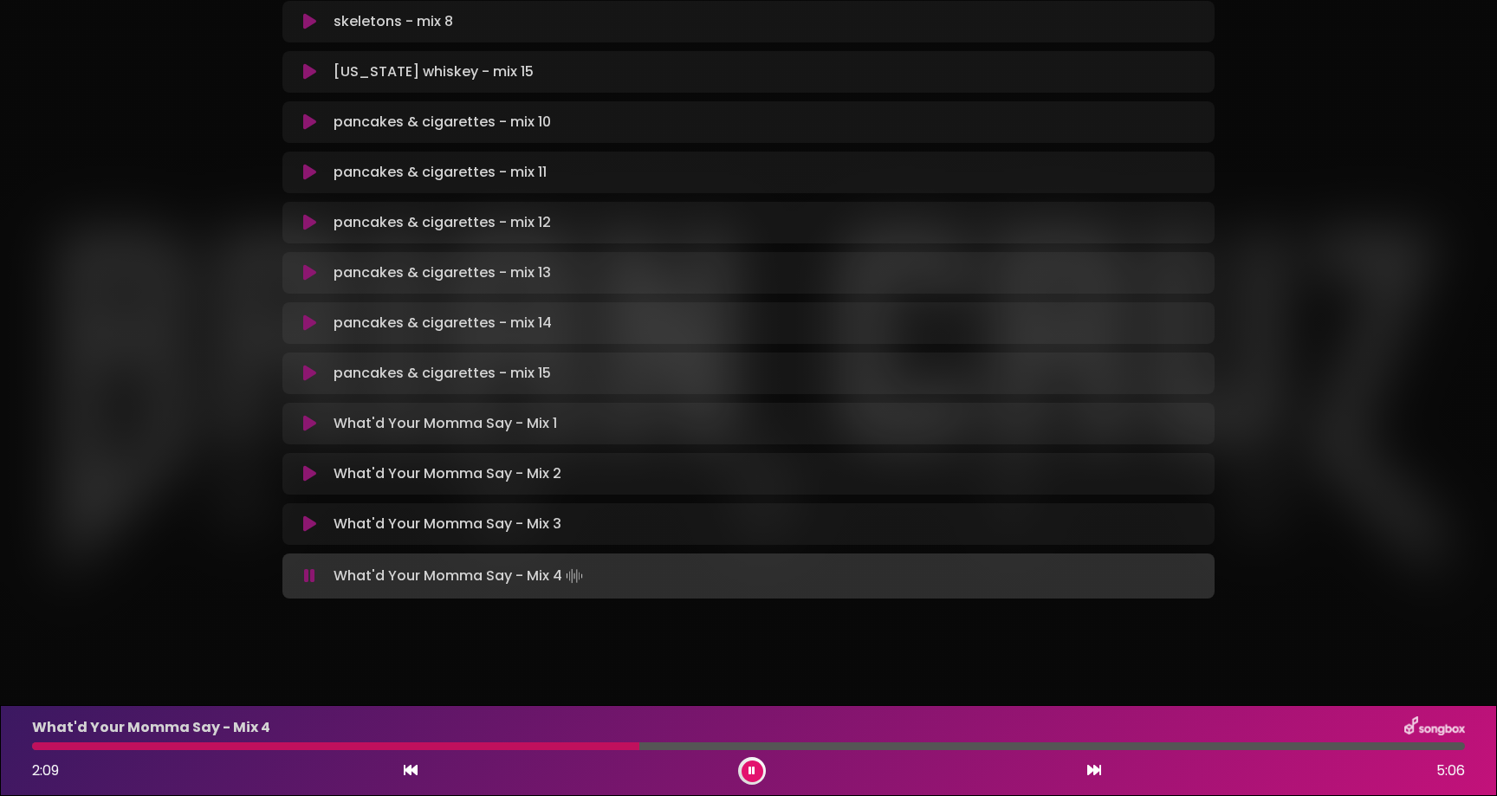
click at [639, 745] on div at bounding box center [748, 746] width 1433 height 8
click at [658, 745] on div at bounding box center [748, 746] width 1433 height 8
click at [676, 745] on div at bounding box center [748, 746] width 1433 height 8
click at [548, 745] on div at bounding box center [479, 746] width 894 height 8
click at [491, 747] on div at bounding box center [294, 746] width 524 height 8
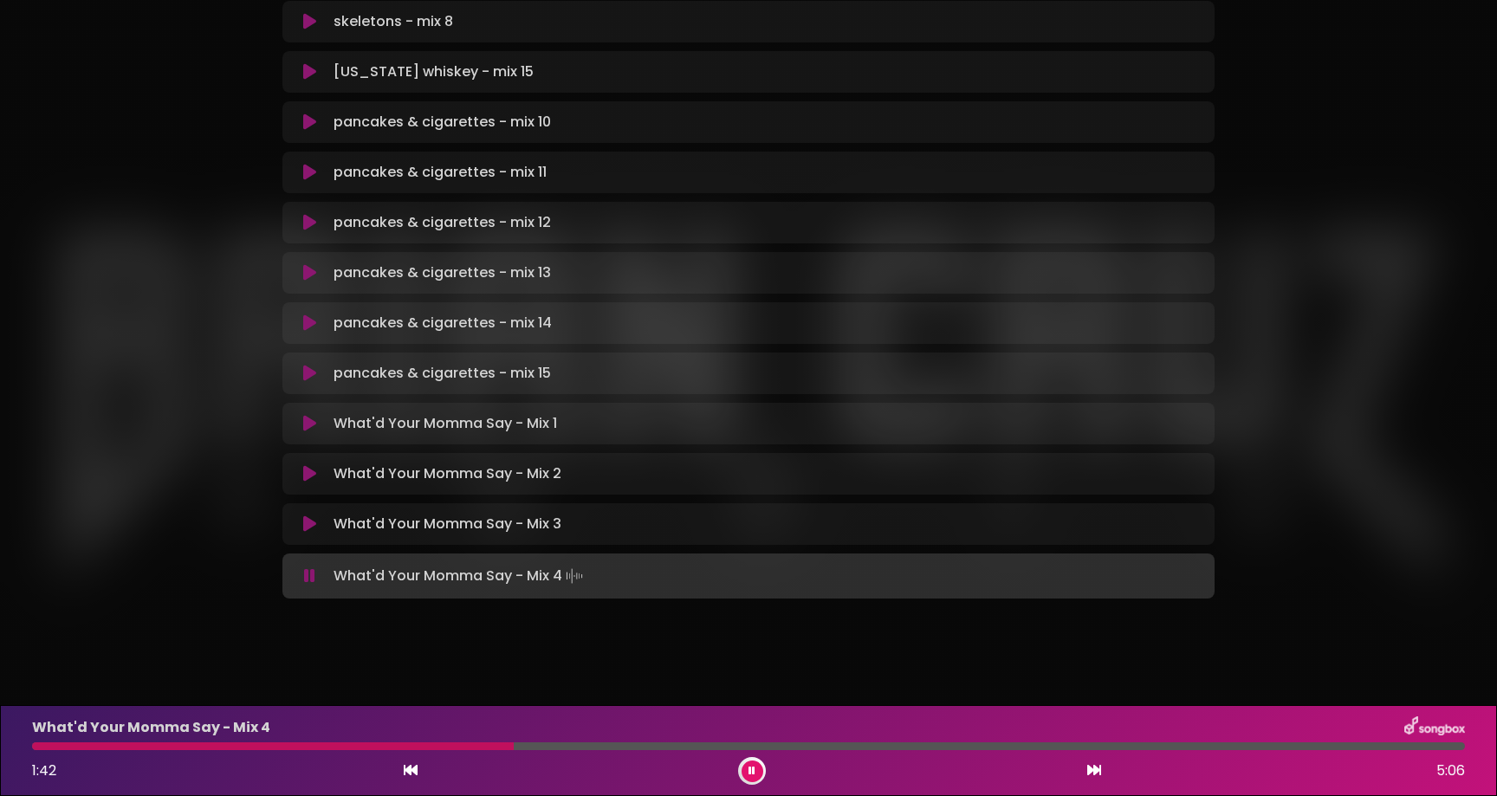
click at [336, 746] on div at bounding box center [273, 746] width 482 height 8
click at [219, 745] on div at bounding box center [214, 746] width 364 height 8
click at [340, 744] on div at bounding box center [748, 746] width 1433 height 8
click at [363, 747] on div at bounding box center [748, 746] width 1433 height 8
click at [464, 742] on div at bounding box center [748, 746] width 1433 height 8
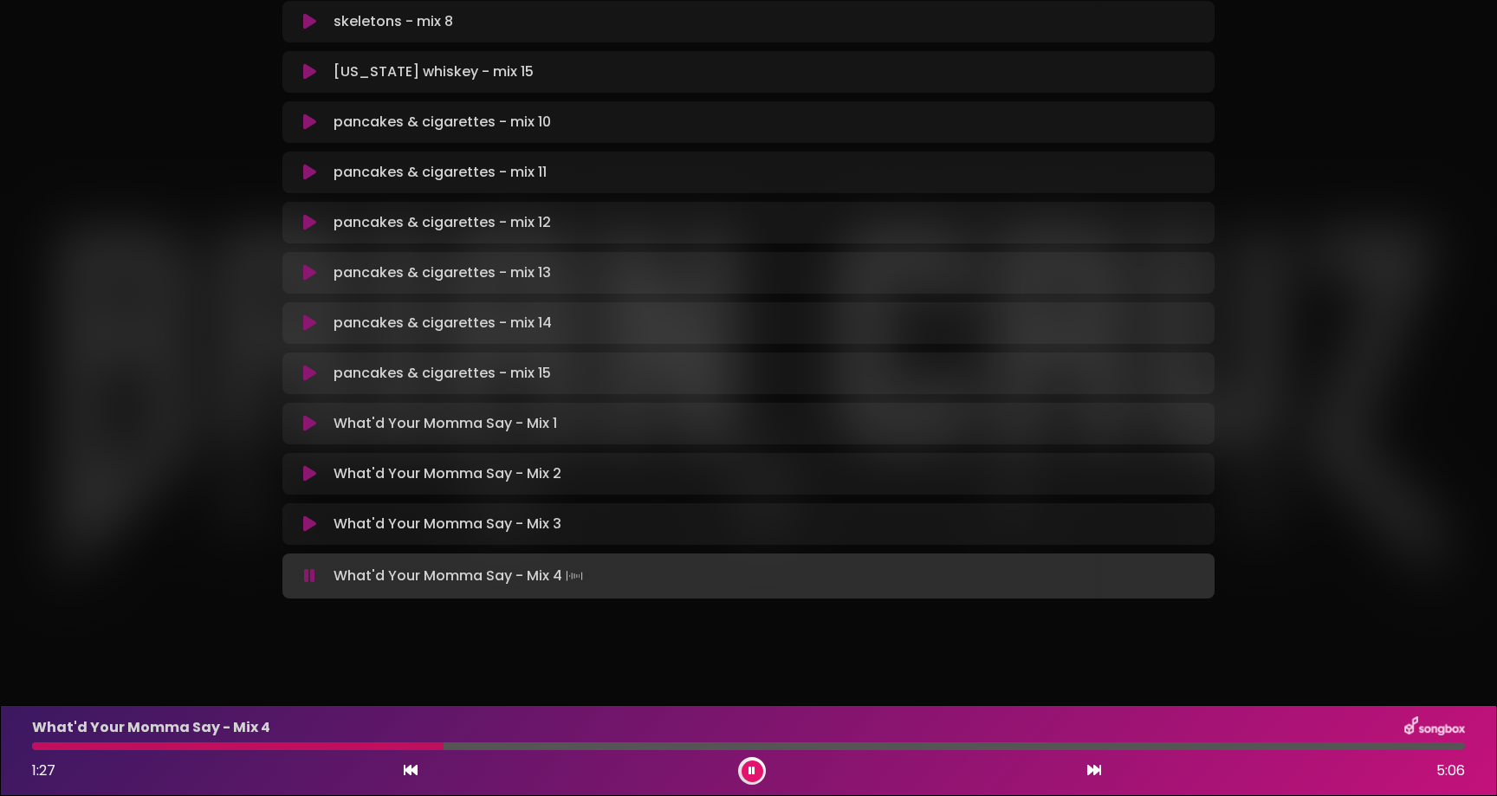
click at [444, 745] on div at bounding box center [748, 746] width 1433 height 8
click at [406, 745] on div at bounding box center [238, 746] width 412 height 8
click at [53, 743] on div at bounding box center [286, 746] width 509 height 8
click at [97, 742] on div at bounding box center [748, 746] width 1433 height 8
click at [114, 750] on div "What'd Your Momma Say - Mix 4 0:14 5:06" at bounding box center [749, 750] width 1454 height 68
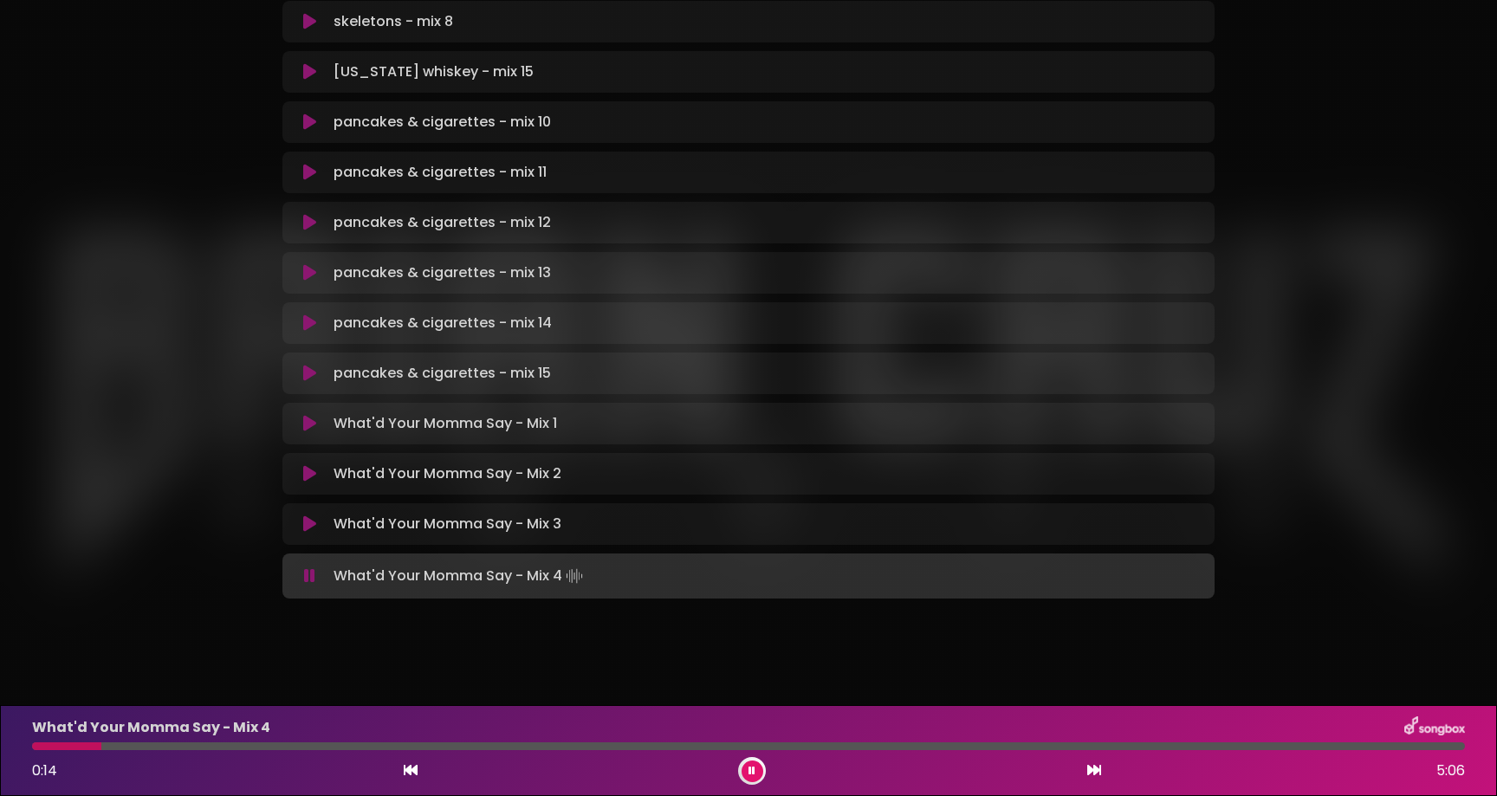
click at [114, 749] on div at bounding box center [748, 746] width 1433 height 8
click at [125, 745] on div at bounding box center [748, 746] width 1433 height 8
click at [132, 745] on div at bounding box center [748, 746] width 1433 height 8
click at [142, 748] on div at bounding box center [748, 746] width 1433 height 8
click at [159, 744] on div at bounding box center [748, 746] width 1433 height 8
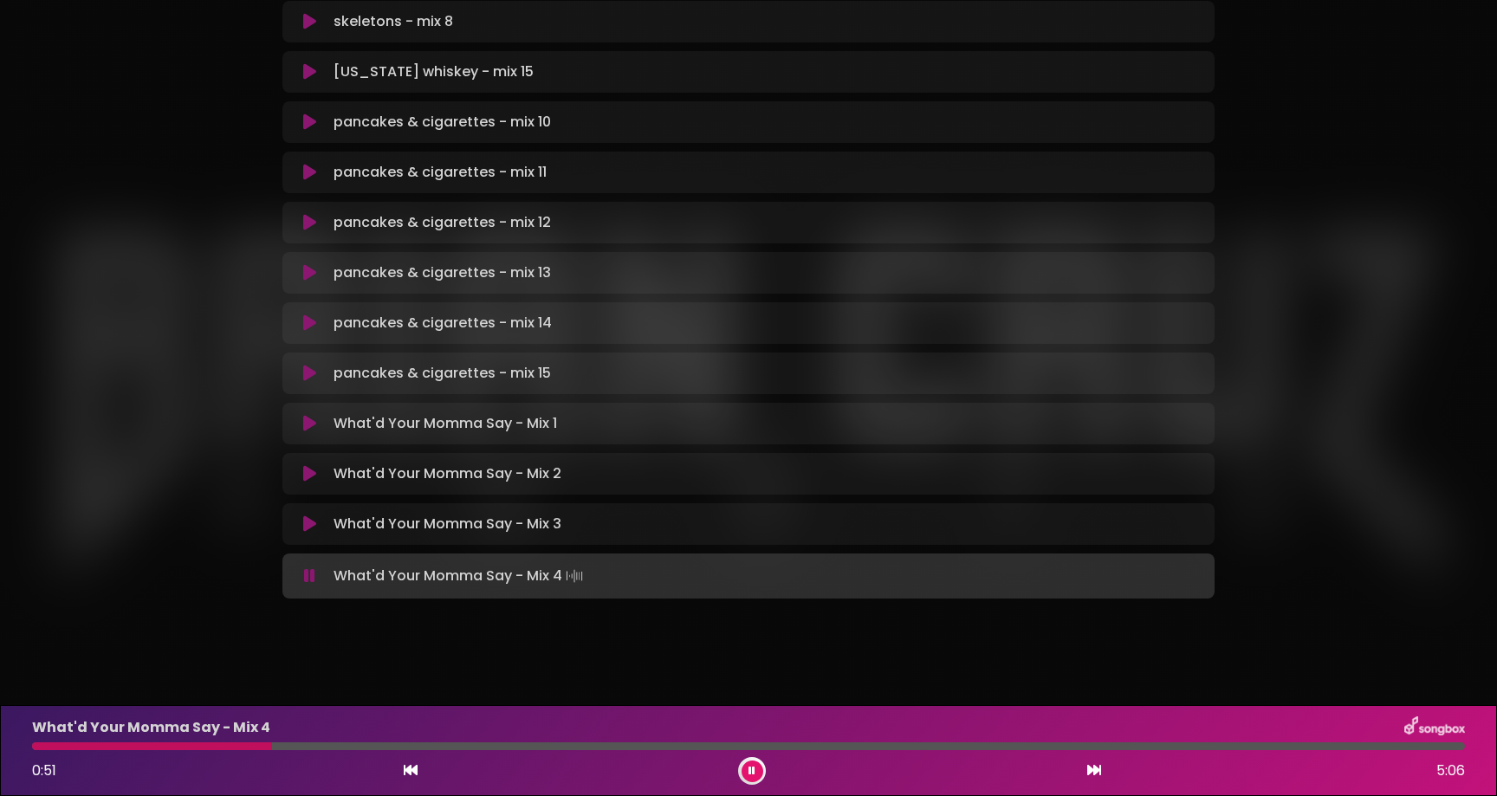
click at [742, 763] on div at bounding box center [752, 771] width 28 height 28
click at [742, 764] on div at bounding box center [752, 771] width 28 height 28
click at [745, 763] on button at bounding box center [753, 772] width 22 height 22
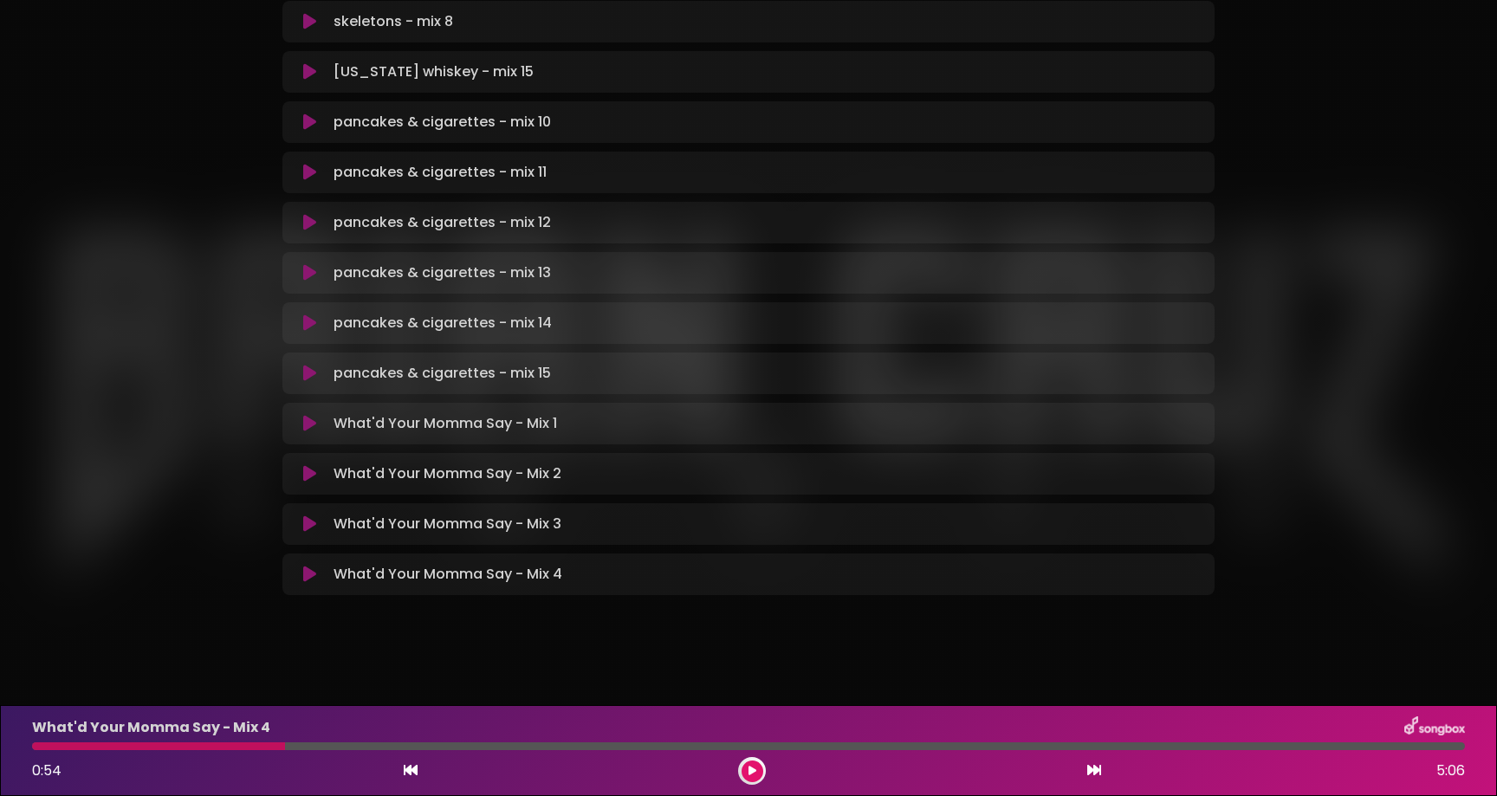
click at [742, 761] on button at bounding box center [753, 772] width 22 height 22
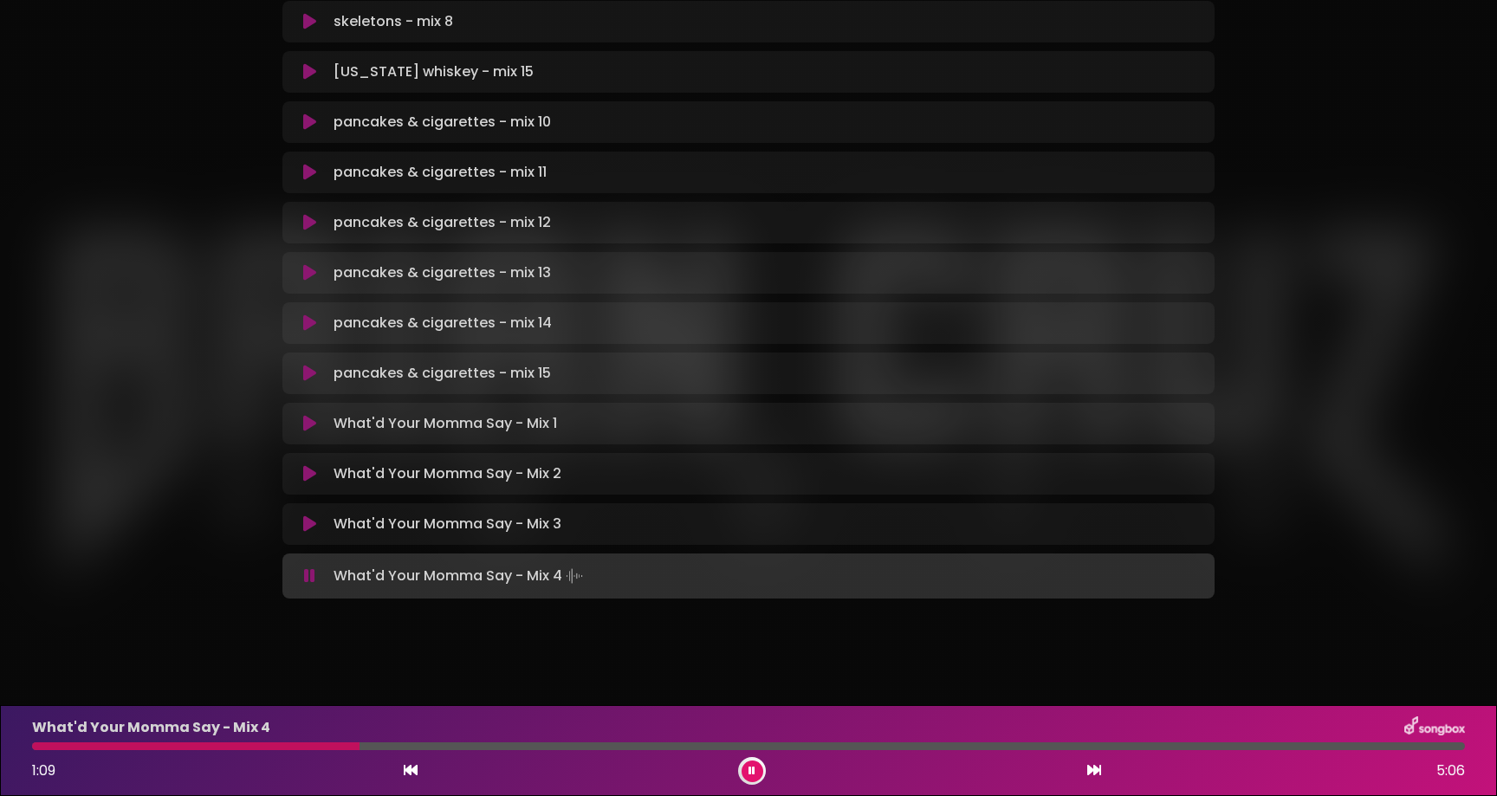
click at [749, 770] on icon at bounding box center [752, 771] width 7 height 10
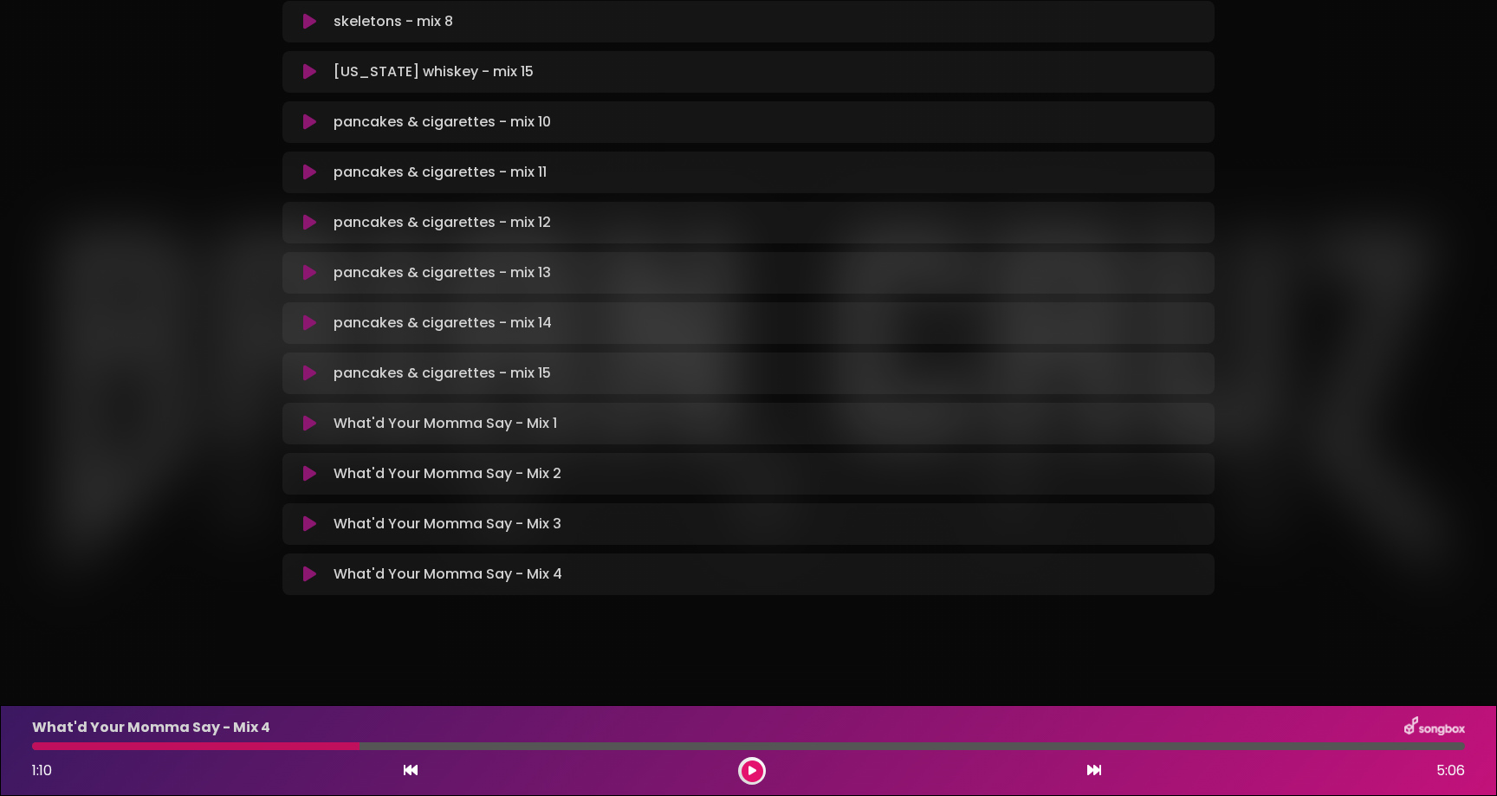
click at [742, 761] on button at bounding box center [753, 772] width 22 height 22
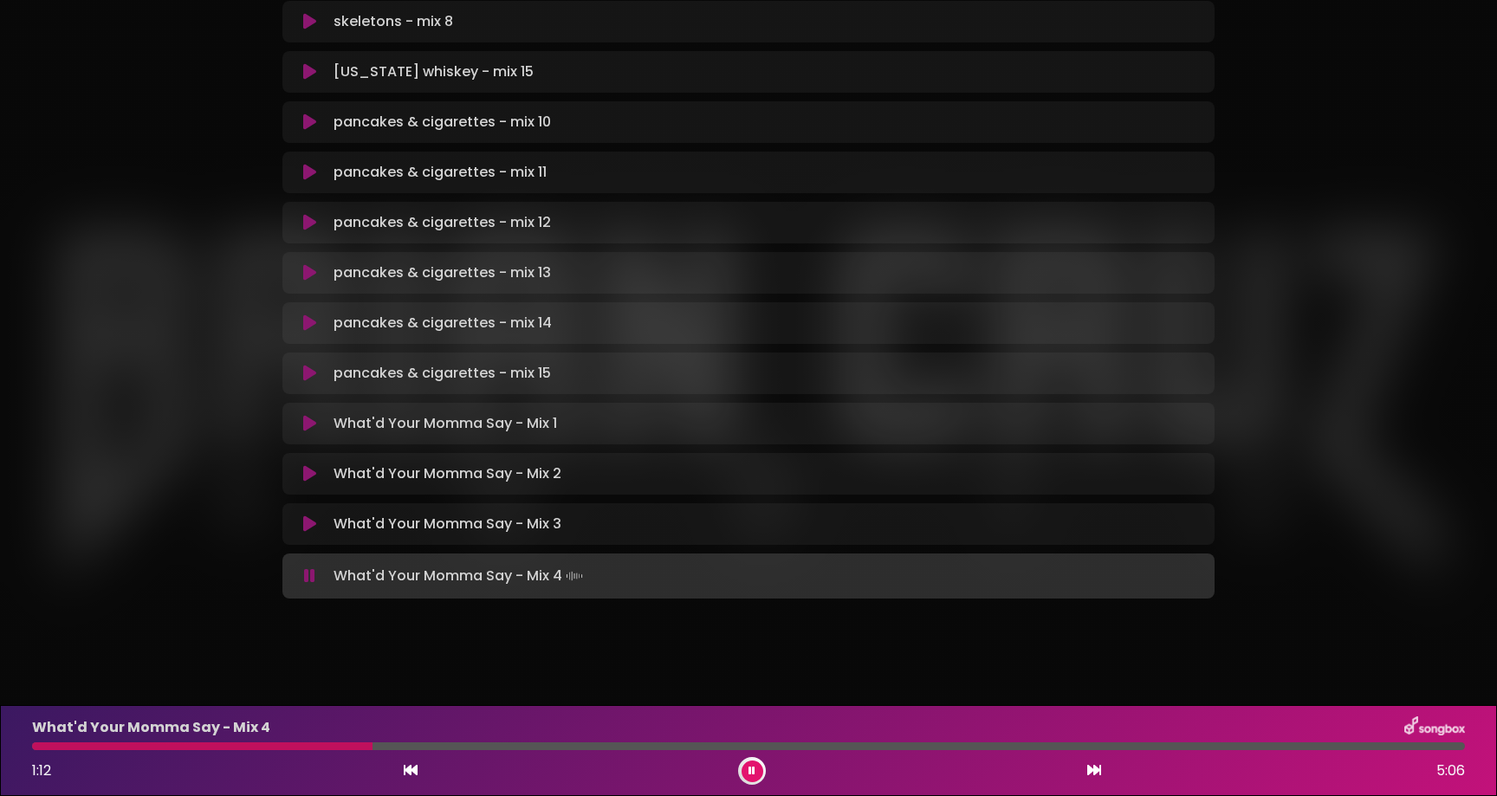
click at [334, 752] on div "What'd Your Momma Say - Mix 4 1:12 5:06" at bounding box center [749, 750] width 1454 height 68
click at [339, 747] on div at bounding box center [204, 746] width 344 height 8
click at [387, 742] on div at bounding box center [748, 746] width 1433 height 8
click at [361, 745] on div at bounding box center [748, 746] width 1433 height 8
click at [348, 744] on div at bounding box center [748, 746] width 1433 height 8
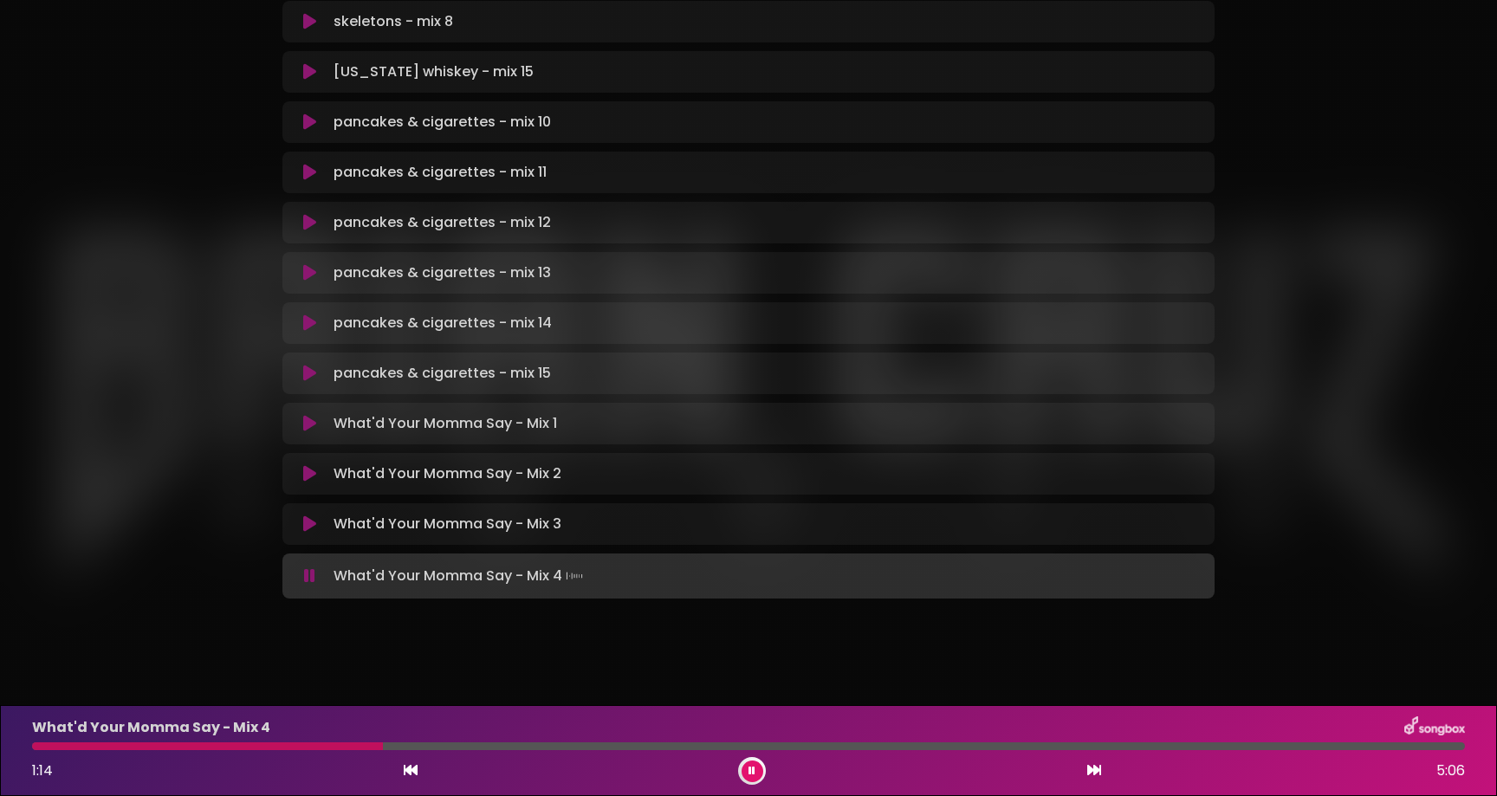
click at [752, 771] on icon at bounding box center [752, 771] width 7 height 10
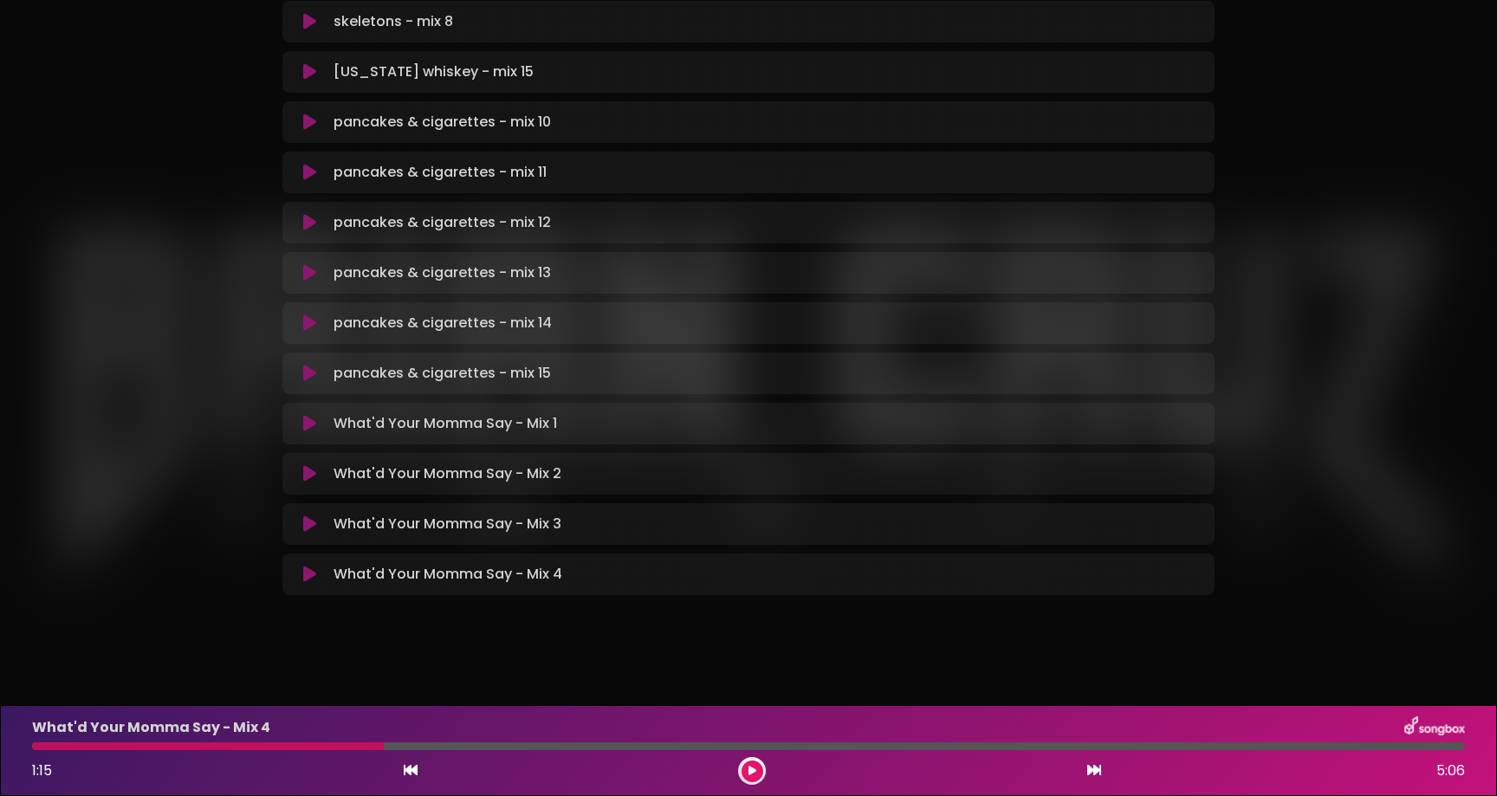
click at [366, 685] on body "× Nothing Could Be Worse Than This - Mixes [PERSON_NAME] Audio" at bounding box center [748, 398] width 1497 height 796
click at [757, 777] on button at bounding box center [753, 772] width 22 height 22
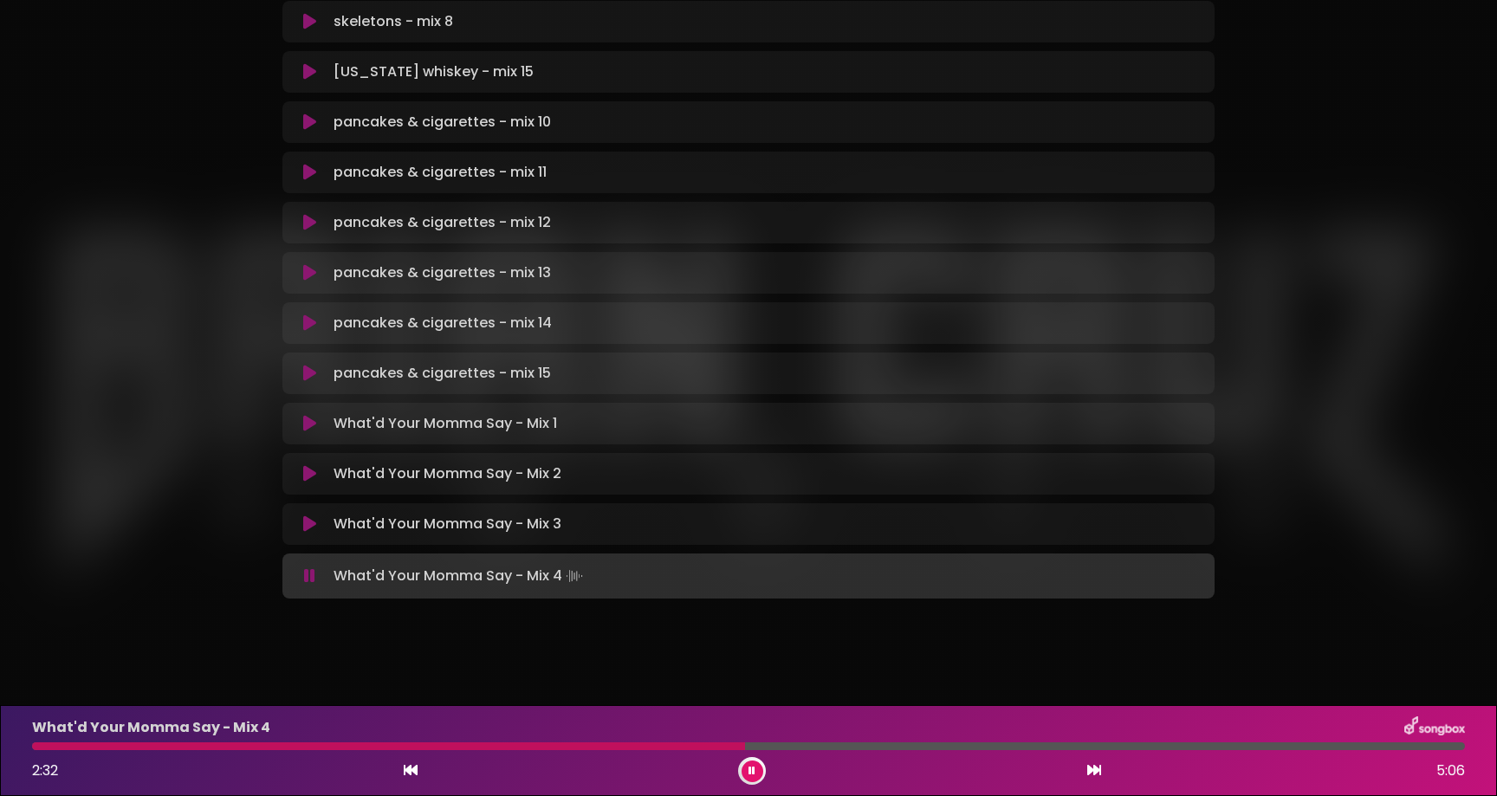
click at [776, 751] on div "What'd Your Momma Say - Mix 4 2:32 5:06" at bounding box center [749, 750] width 1454 height 68
click at [776, 744] on div at bounding box center [748, 746] width 1433 height 8
click at [758, 745] on div at bounding box center [406, 746] width 749 height 8
click at [926, 743] on div at bounding box center [570, 746] width 1077 height 8
click at [863, 746] on div at bounding box center [485, 746] width 906 height 8
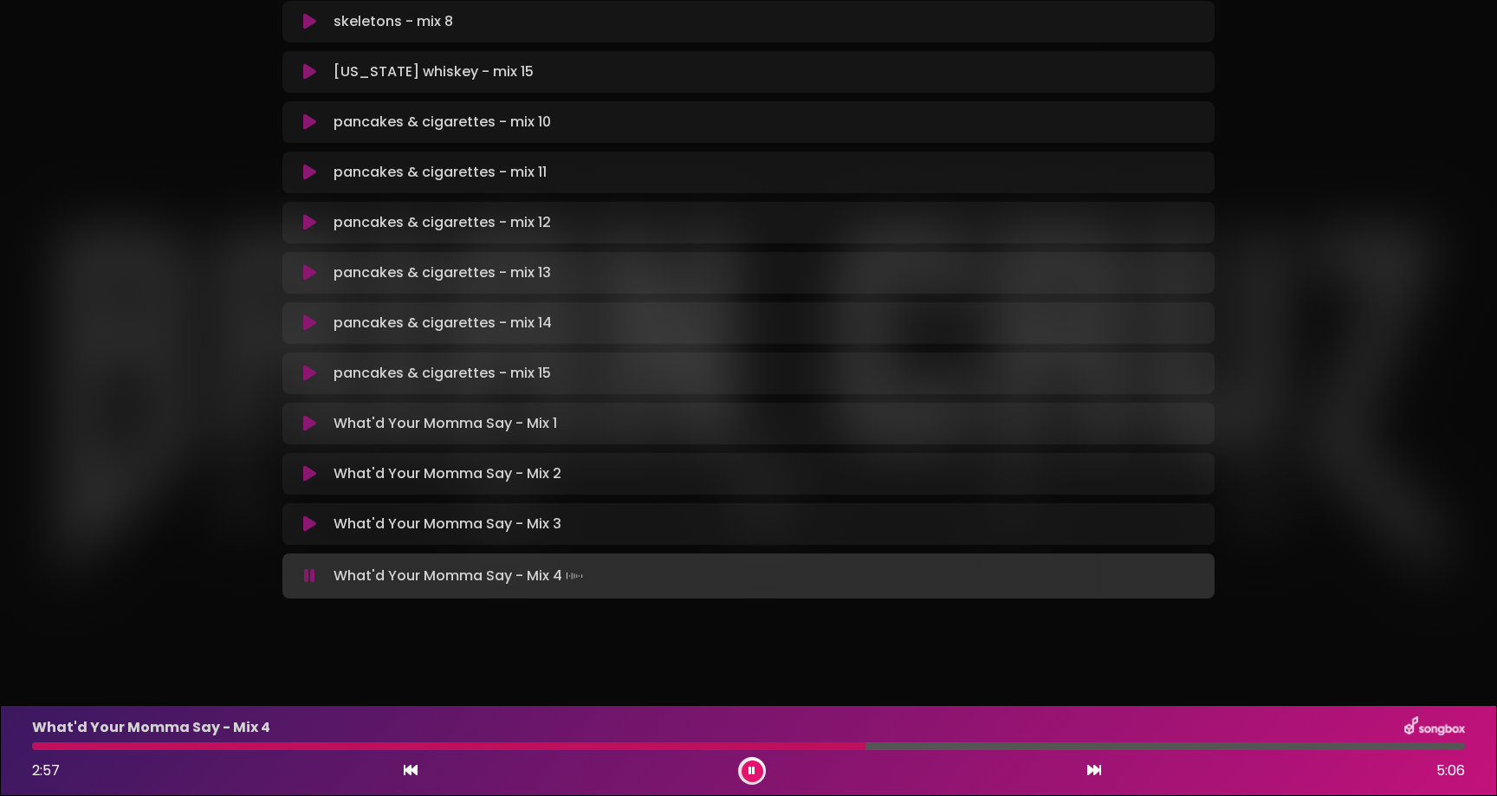
click at [839, 744] on div at bounding box center [748, 746] width 1433 height 8
click at [837, 743] on div at bounding box center [748, 746] width 1433 height 8
click at [882, 746] on div at bounding box center [748, 746] width 1433 height 8
click at [898, 749] on div at bounding box center [748, 746] width 1433 height 8
click at [814, 749] on div at bounding box center [466, 746] width 868 height 8
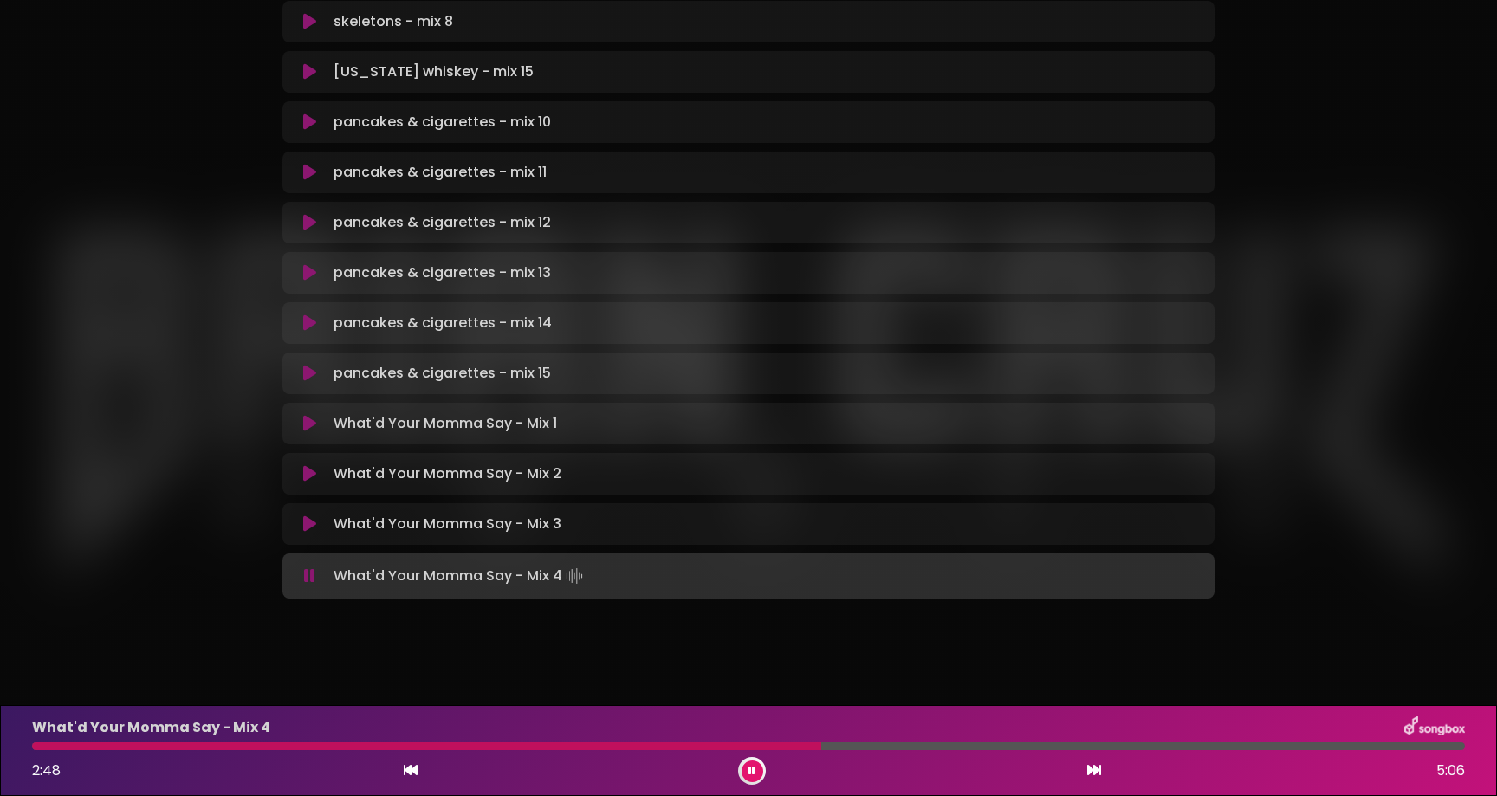
click at [840, 746] on div at bounding box center [748, 746] width 1433 height 8
click at [854, 746] on div at bounding box center [748, 746] width 1433 height 8
click at [852, 745] on div at bounding box center [458, 746] width 852 height 8
click at [755, 765] on button at bounding box center [753, 772] width 22 height 22
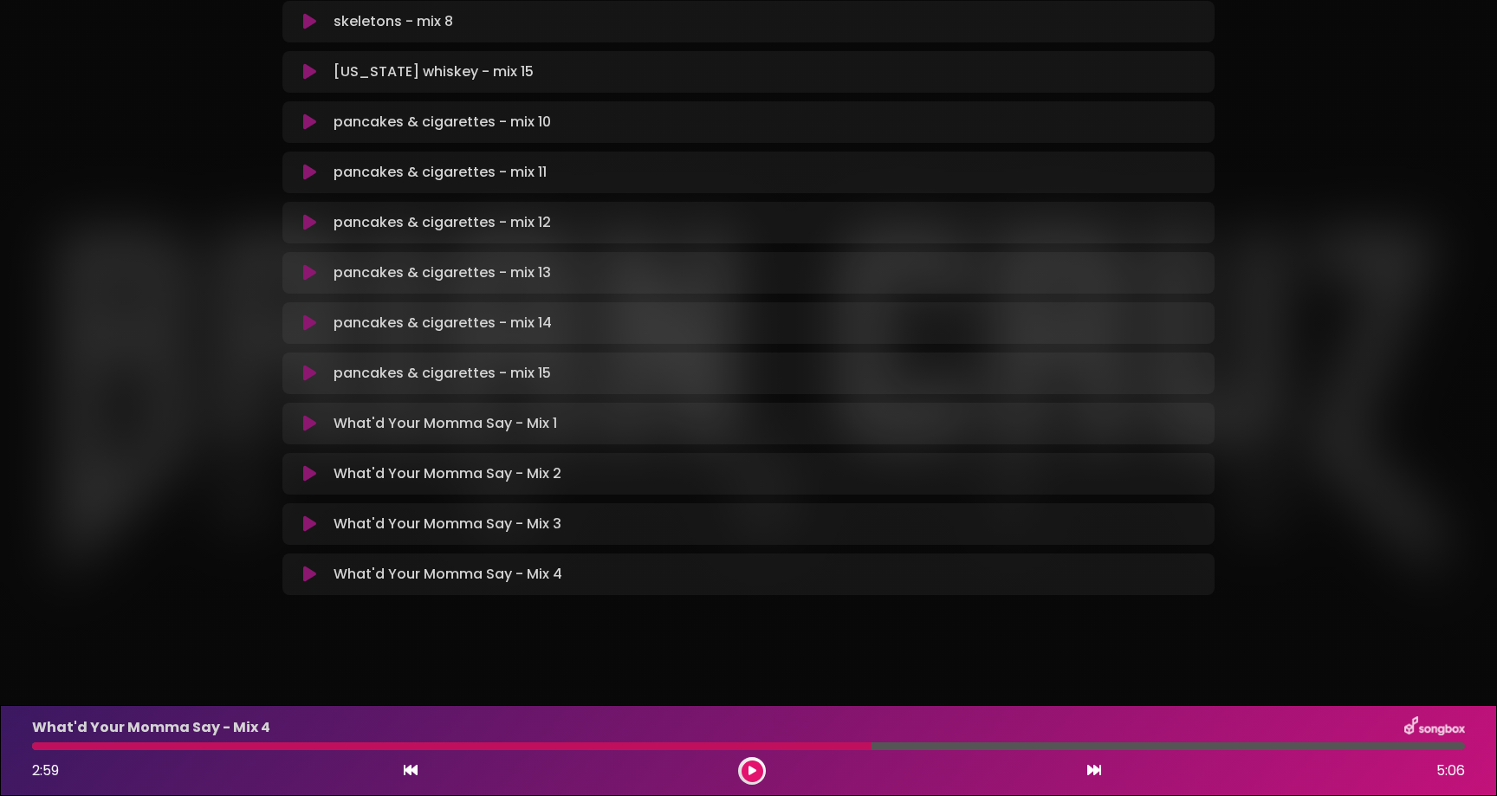
click at [857, 745] on div at bounding box center [452, 746] width 840 height 8
click at [755, 772] on icon at bounding box center [753, 771] width 8 height 10
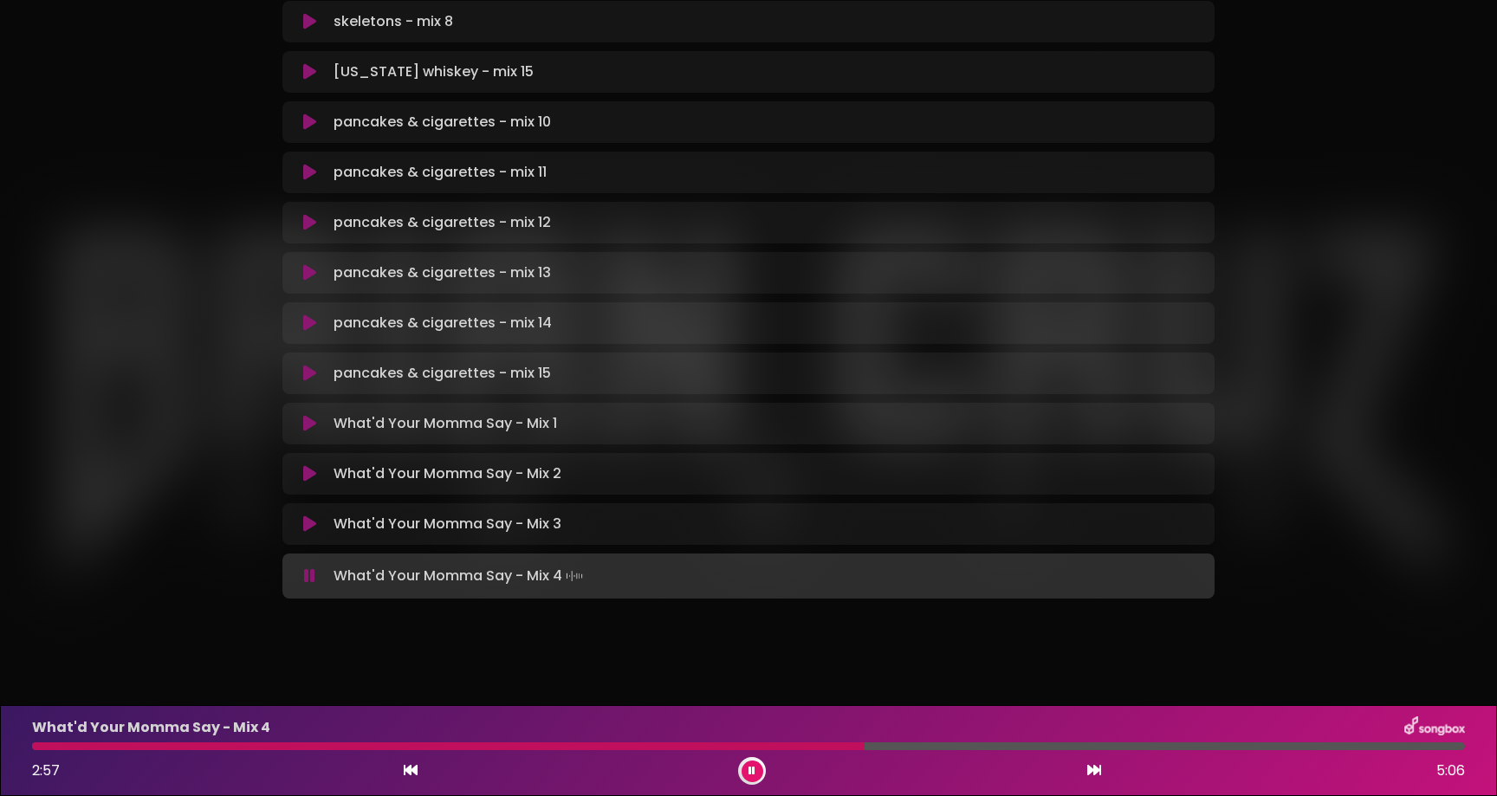
click at [752, 771] on icon at bounding box center [752, 771] width 7 height 10
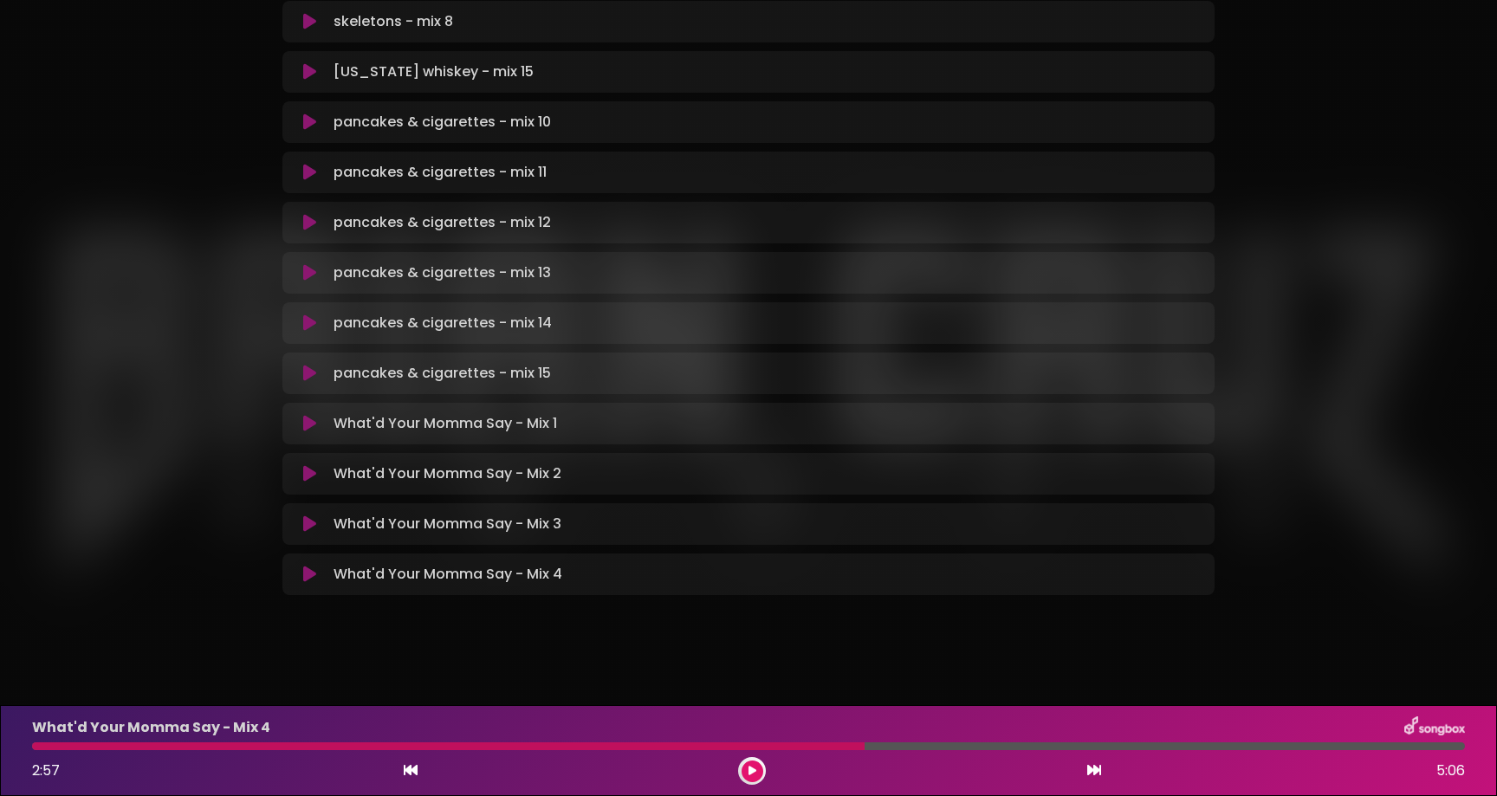
click at [742, 761] on button at bounding box center [753, 772] width 22 height 22
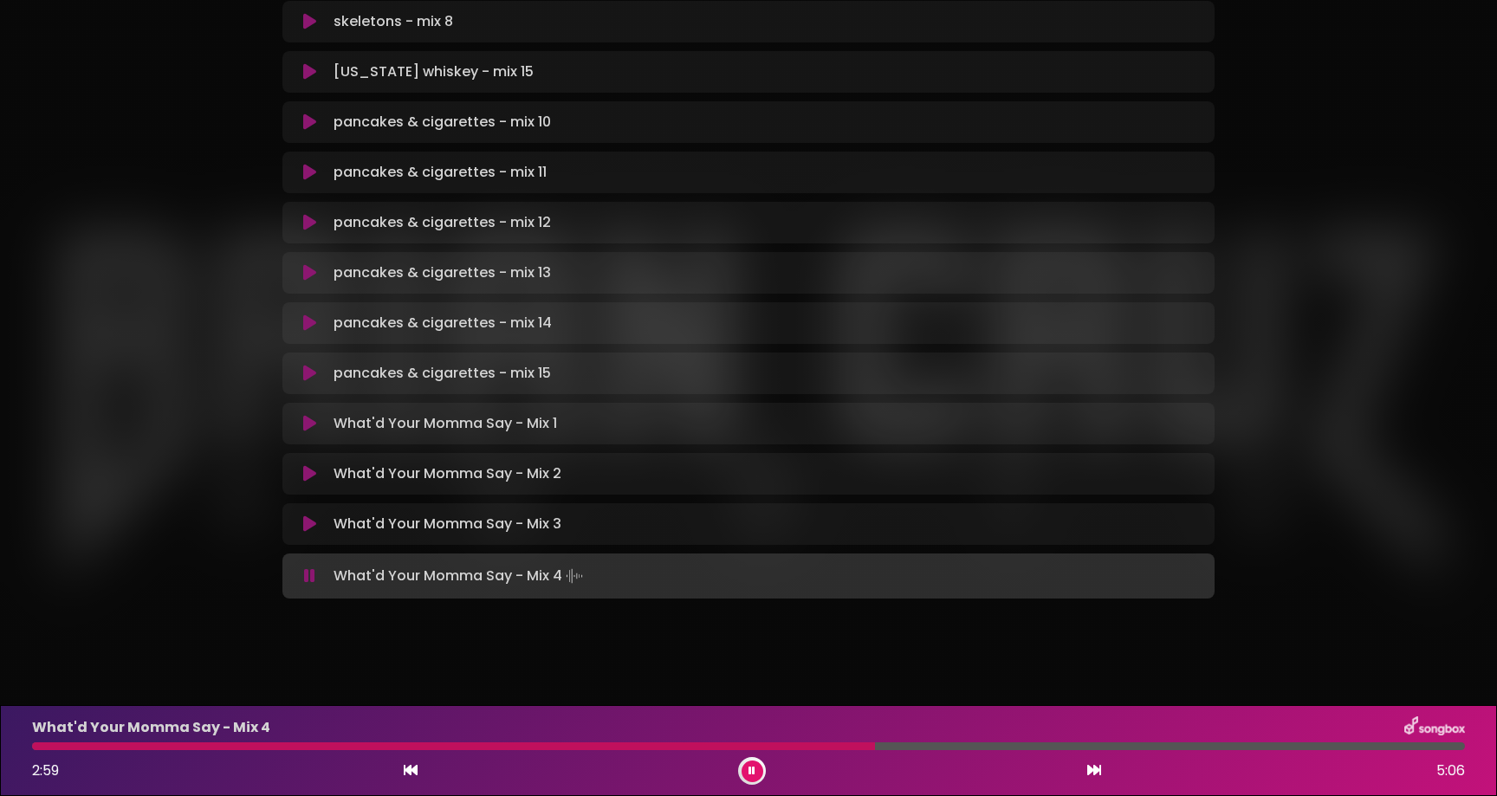
click at [412, 745] on div at bounding box center [453, 746] width 843 height 8
click at [310, 747] on div at bounding box center [228, 746] width 392 height 8
click at [156, 739] on div "What'd Your Momma Say - Mix 4 1:16 5:06" at bounding box center [749, 750] width 1454 height 68
click at [156, 749] on div at bounding box center [212, 746] width 360 height 8
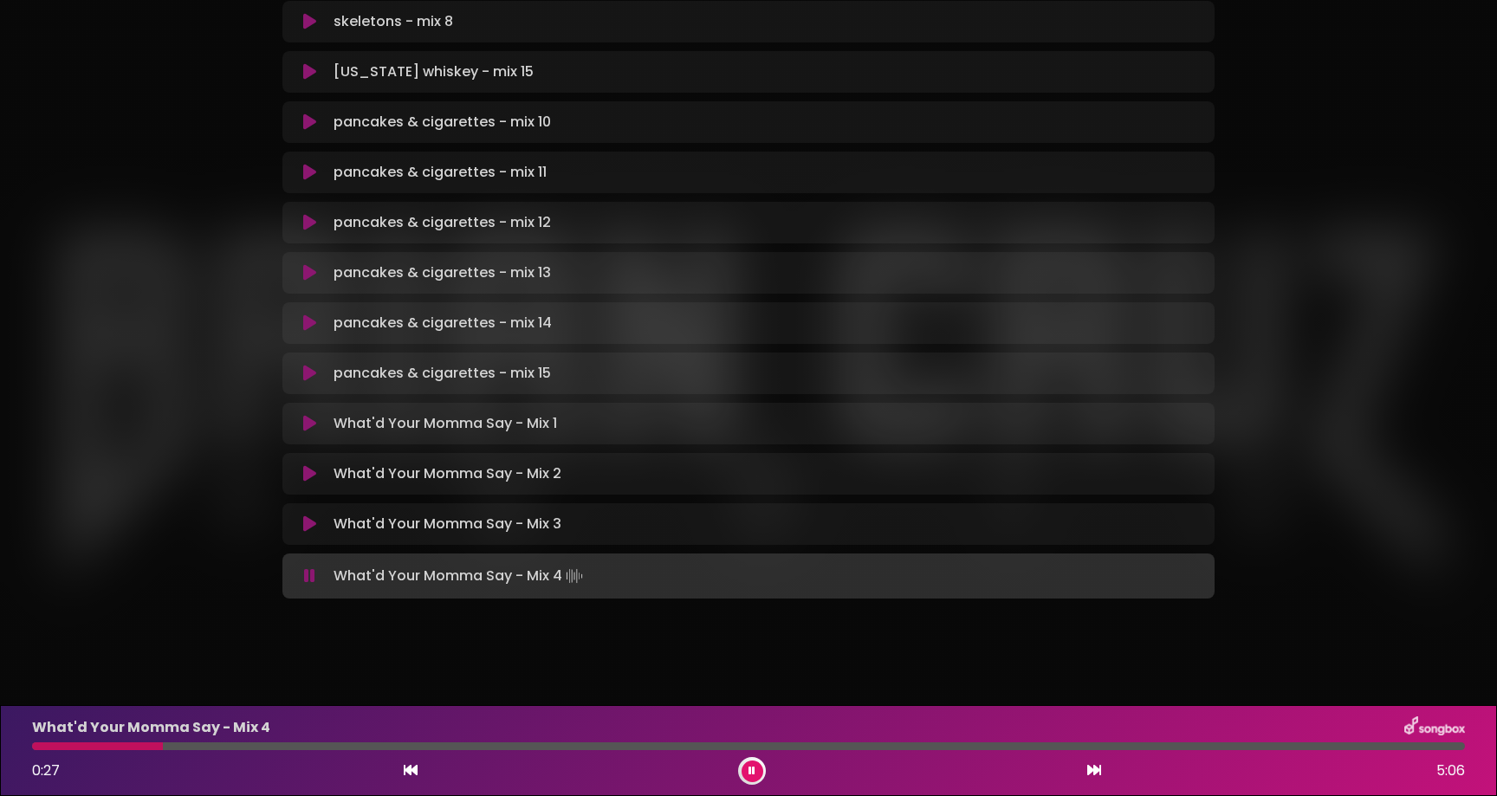
click at [140, 749] on div at bounding box center [97, 746] width 131 height 8
click at [257, 750] on div "What'd Your Momma Say - Mix 4 0:53 5:06" at bounding box center [749, 750] width 1454 height 68
click at [264, 742] on div at bounding box center [159, 746] width 254 height 8
click at [258, 744] on div at bounding box center [748, 746] width 1433 height 8
click at [247, 743] on div at bounding box center [748, 746] width 1433 height 8
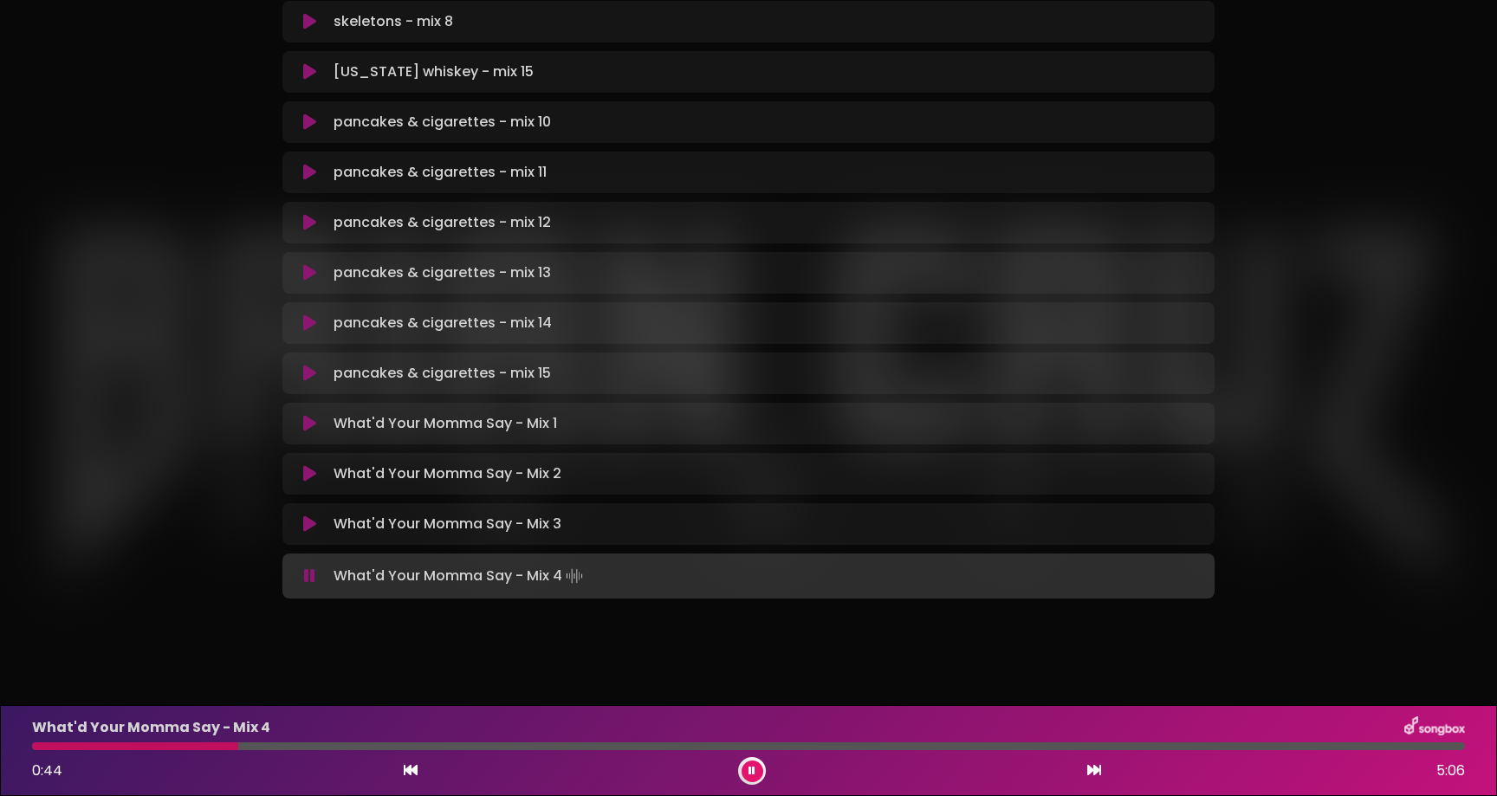
click at [238, 748] on div at bounding box center [135, 746] width 206 height 8
click at [225, 746] on div at bounding box center [748, 746] width 1433 height 8
click at [224, 743] on div at bounding box center [290, 746] width 517 height 8
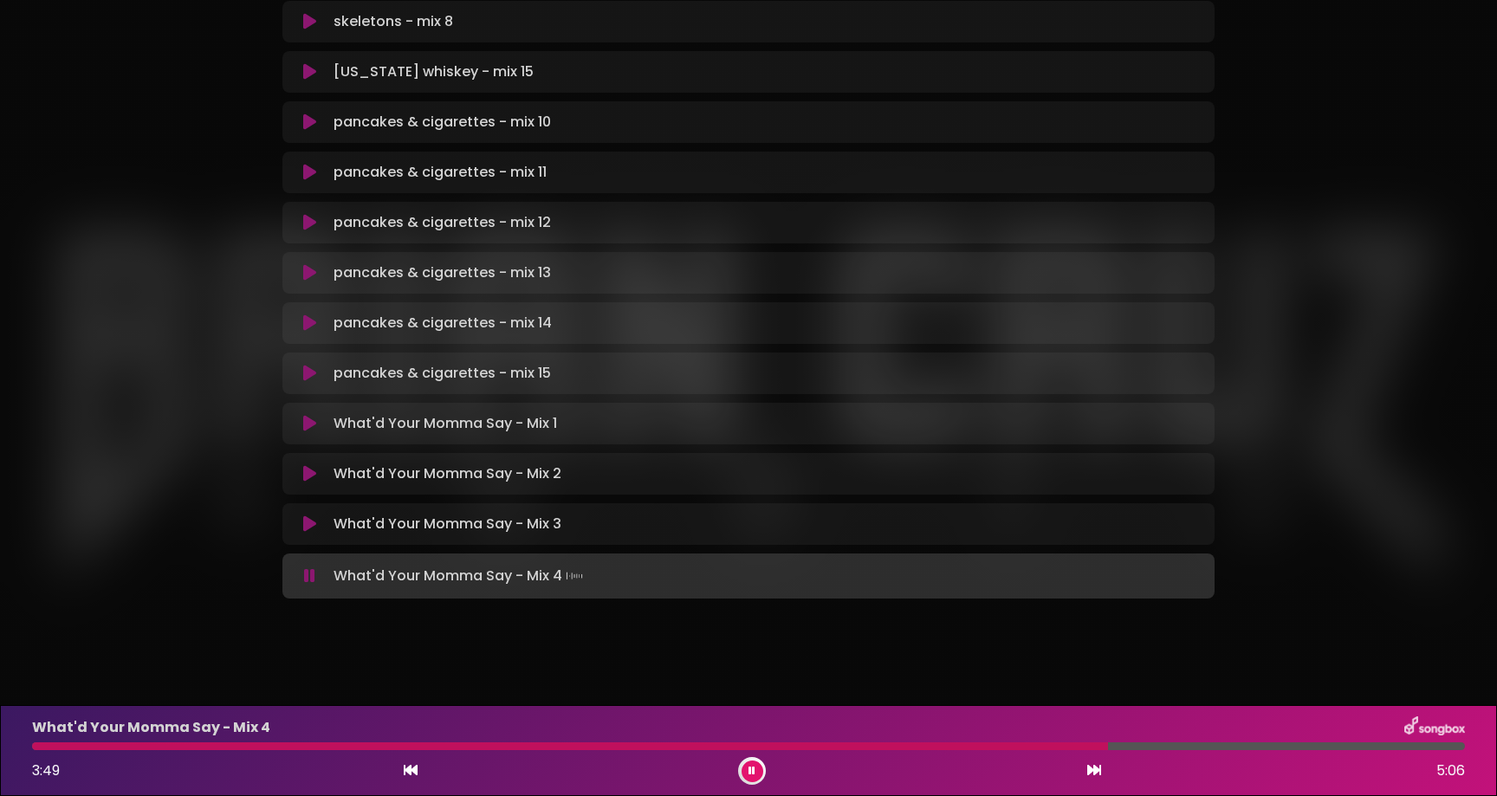
click at [141, 744] on div at bounding box center [570, 746] width 1076 height 8
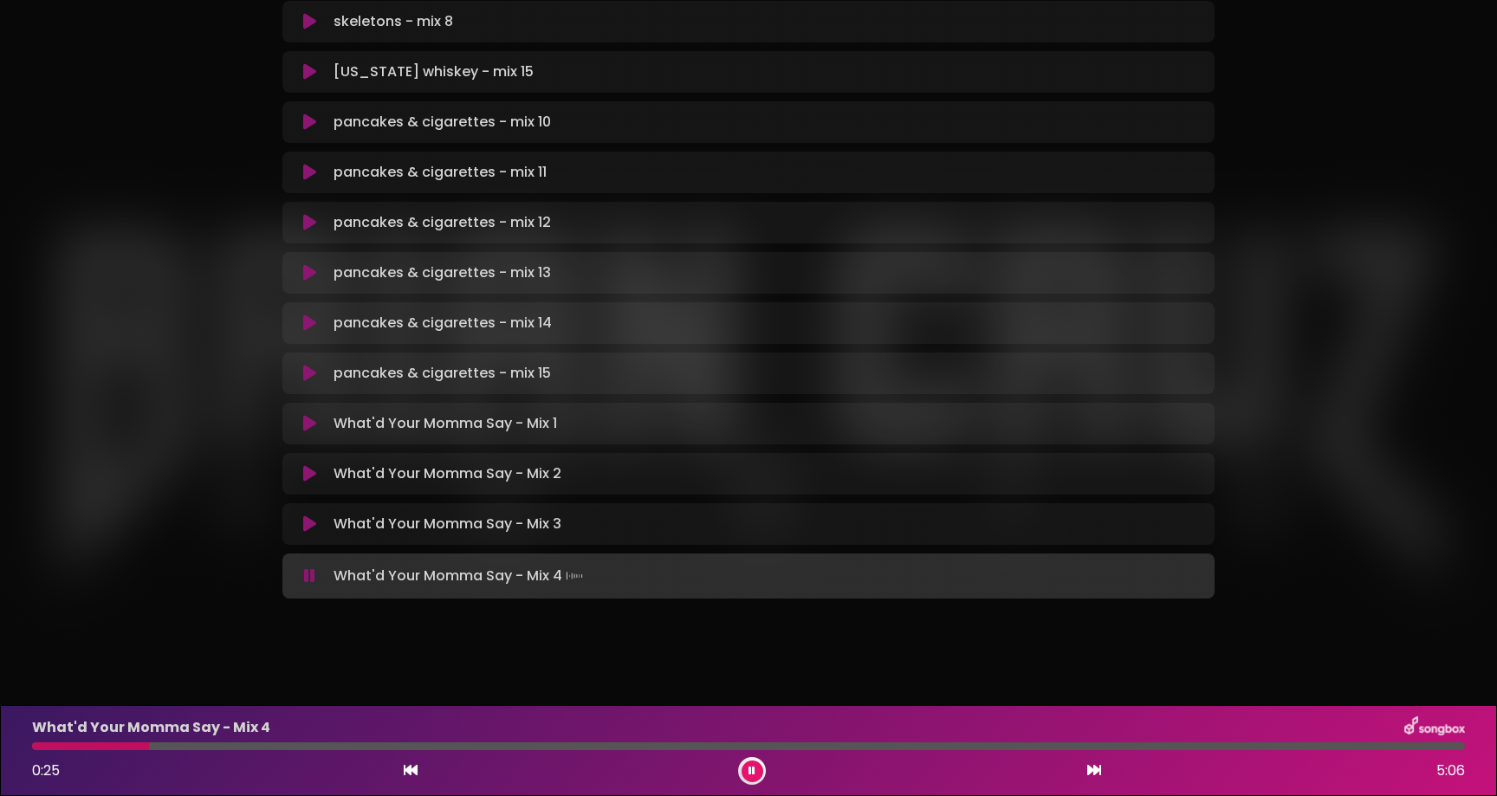
click at [753, 776] on button at bounding box center [753, 772] width 22 height 22
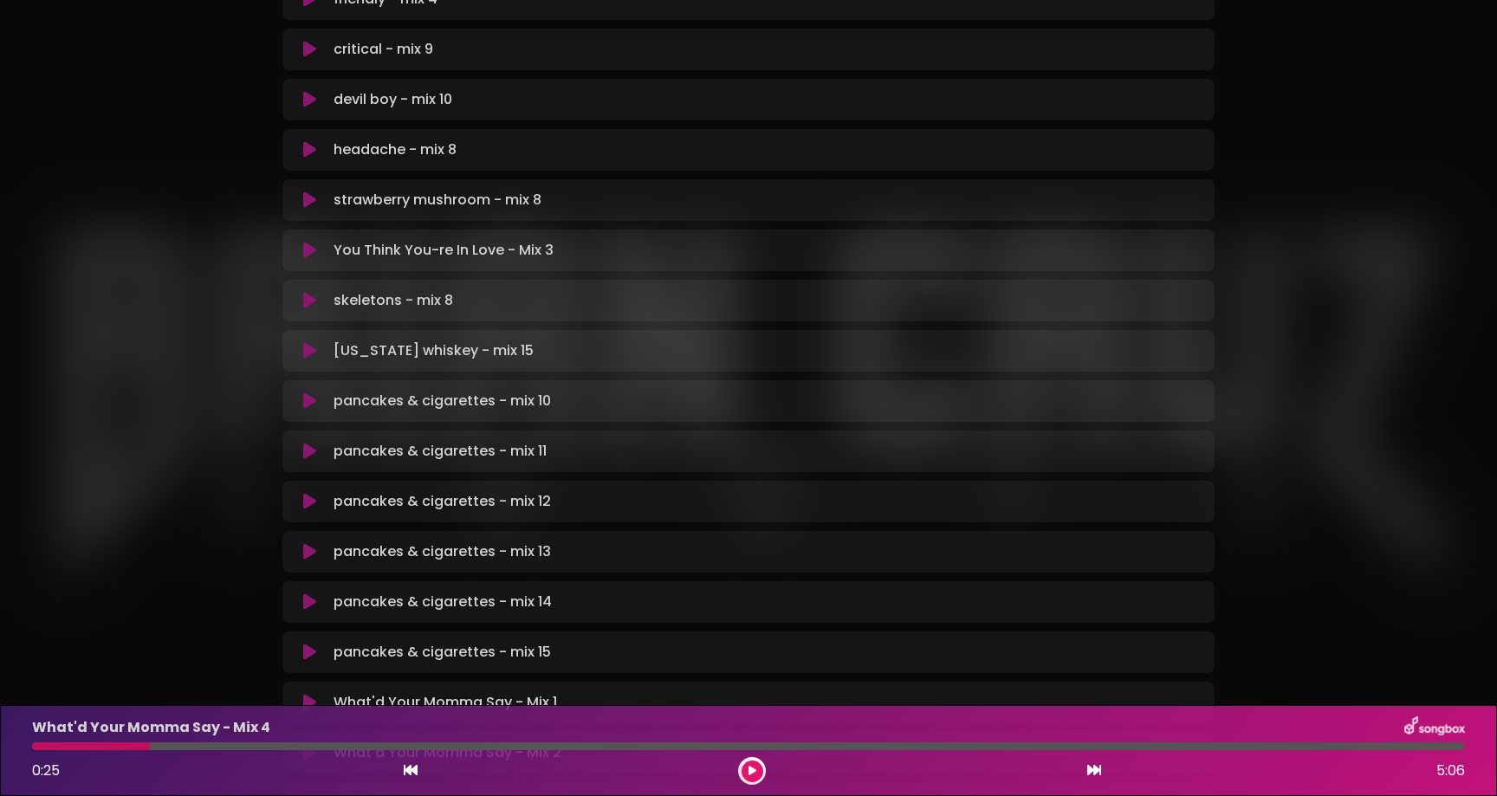
scroll to position [357, 0]
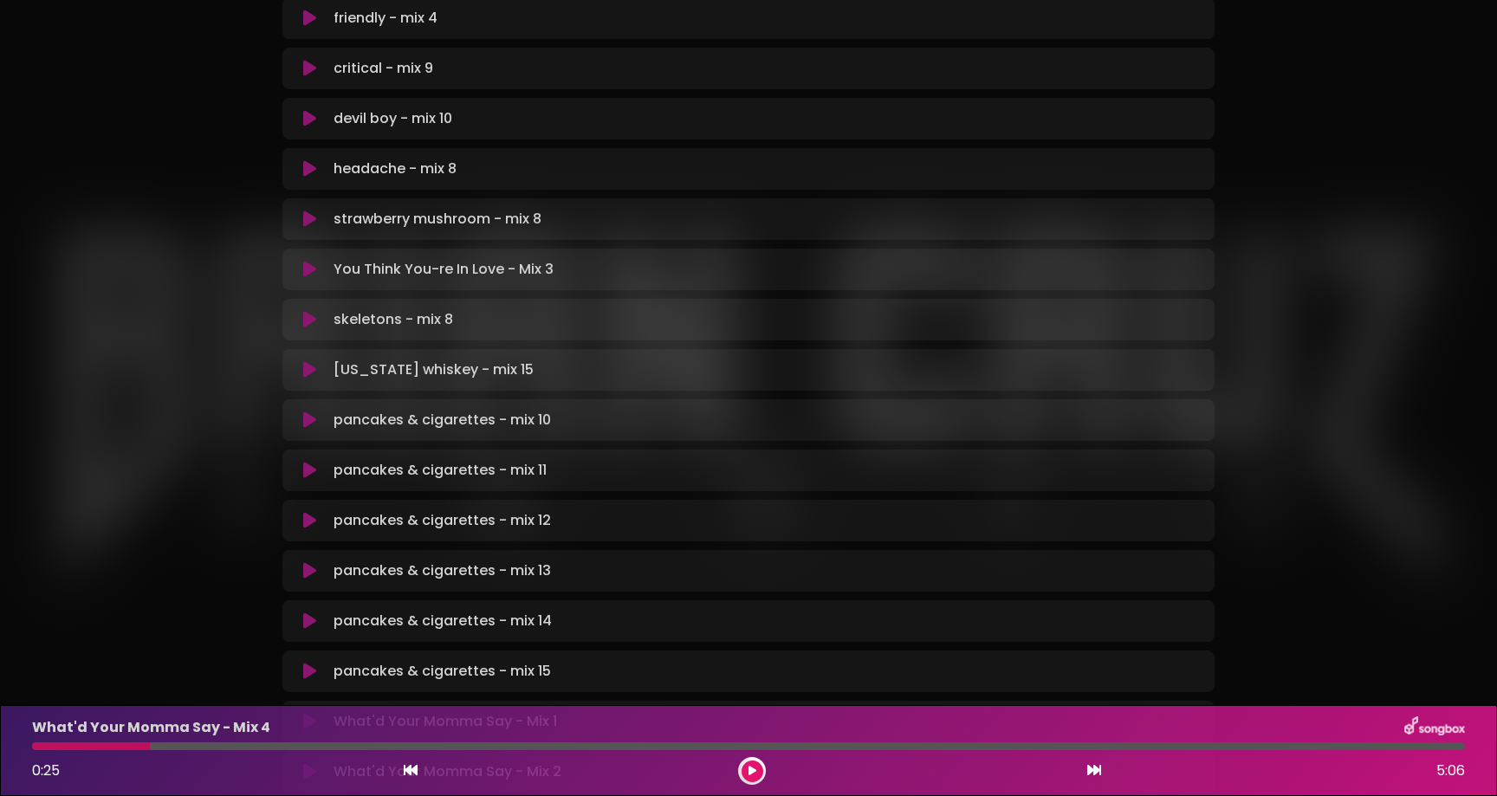
click at [301, 119] on button at bounding box center [310, 118] width 34 height 17
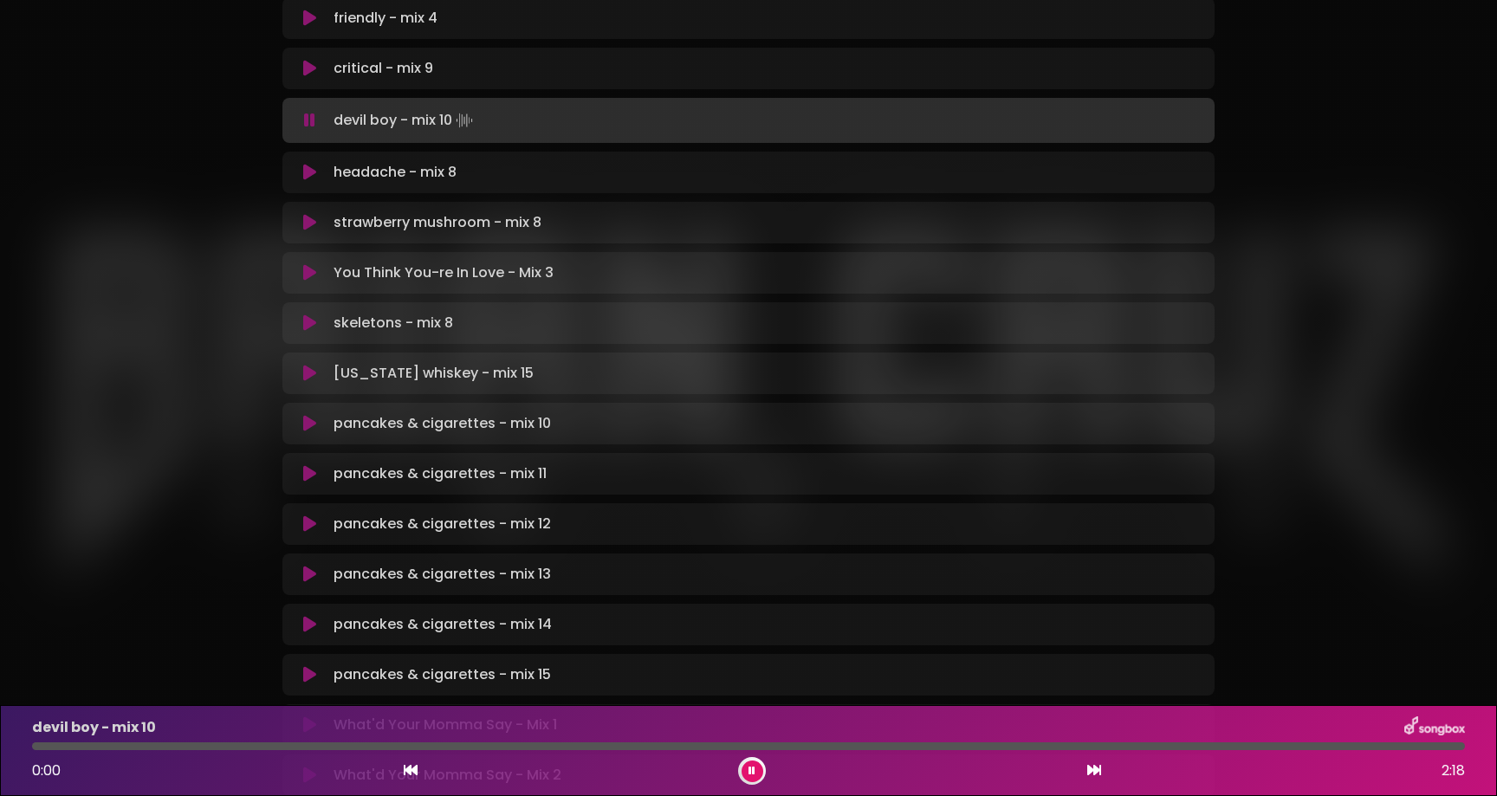
click at [753, 775] on icon at bounding box center [752, 771] width 7 height 10
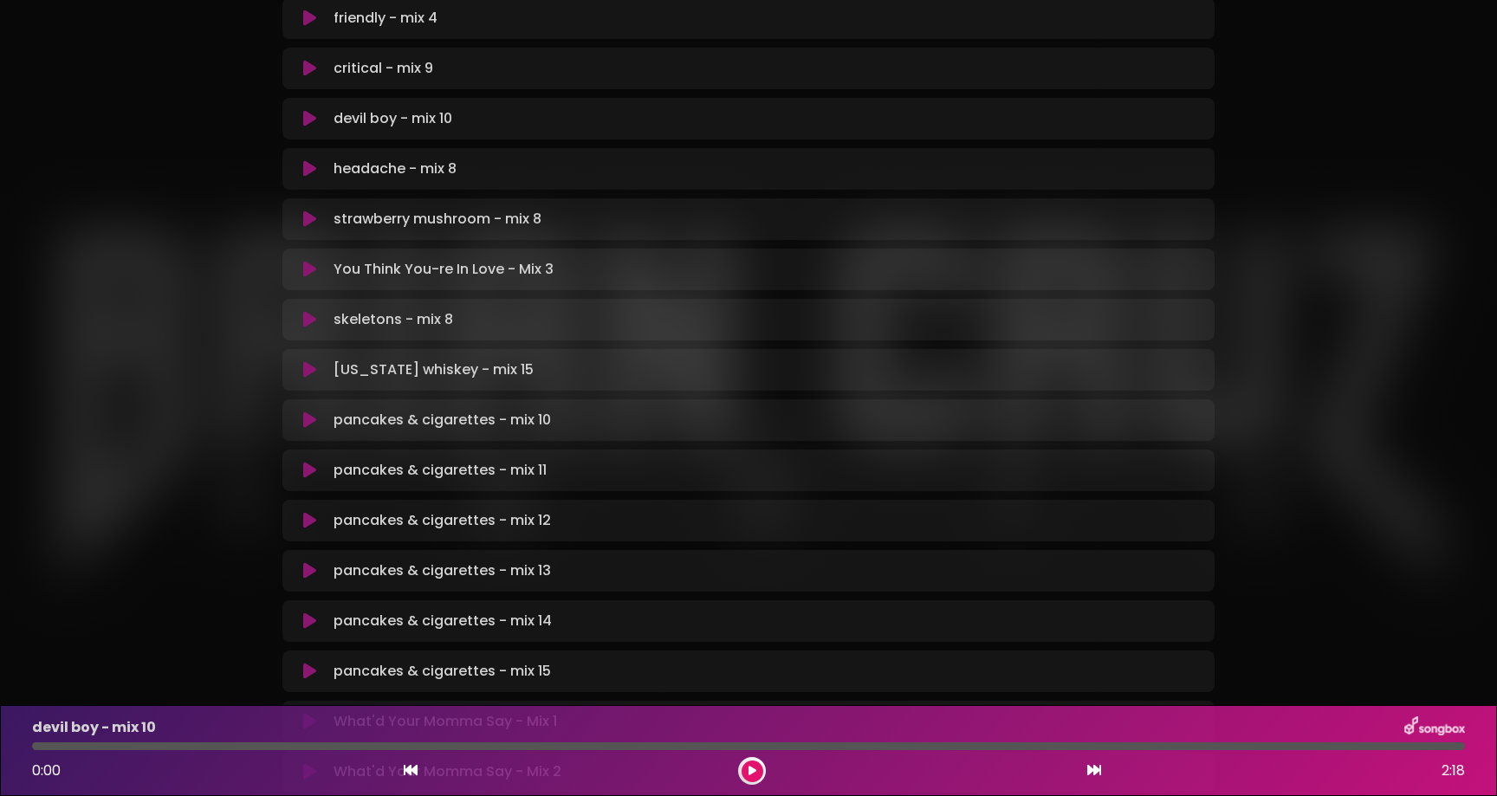
click at [753, 775] on icon at bounding box center [753, 771] width 8 height 10
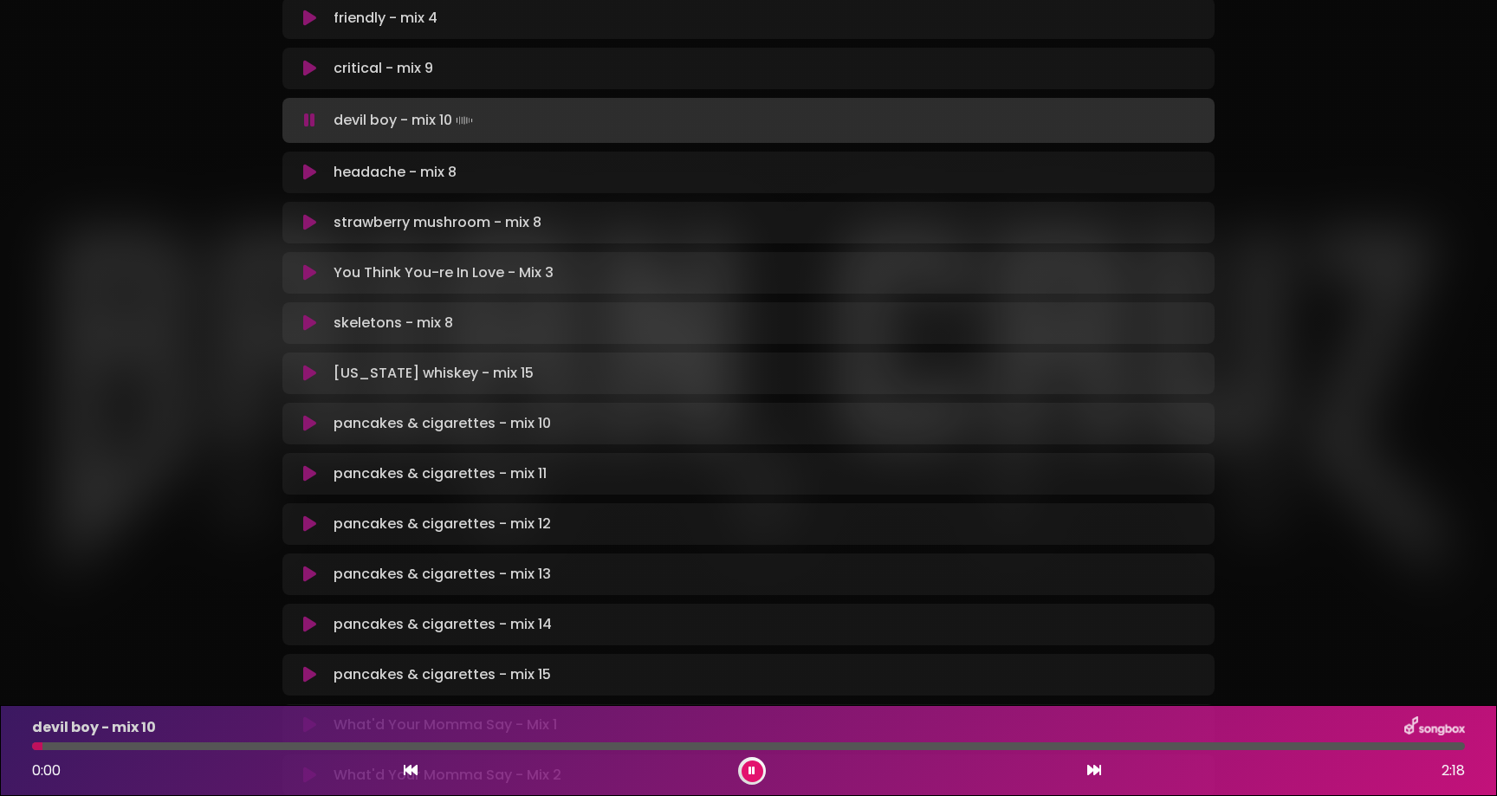
click at [308, 752] on div "devil boy - mix 10 0:00 2:18" at bounding box center [749, 750] width 1454 height 68
click at [323, 749] on div at bounding box center [748, 746] width 1433 height 8
click at [452, 748] on div at bounding box center [748, 746] width 1433 height 8
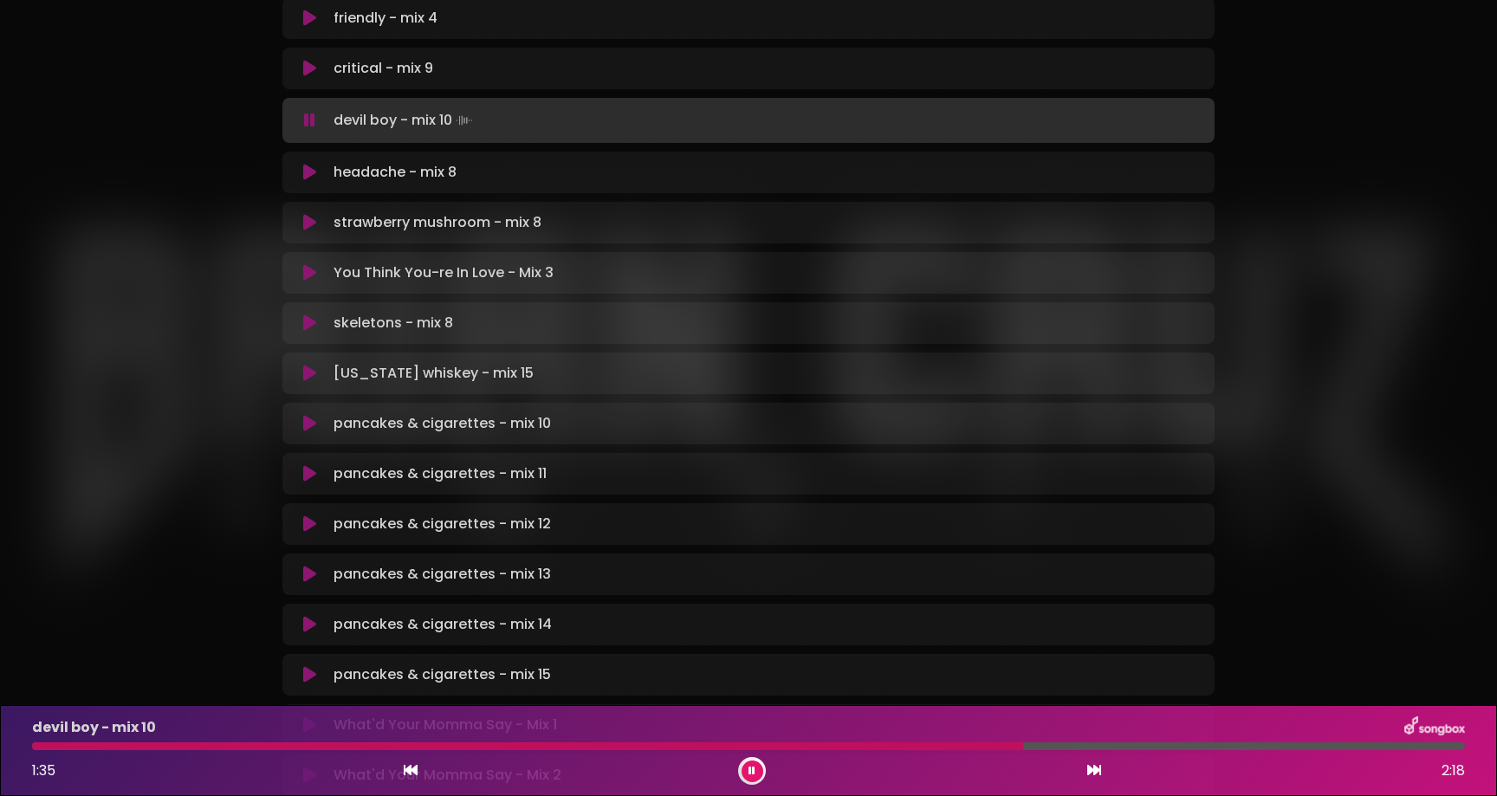
click at [747, 770] on button at bounding box center [753, 772] width 22 height 22
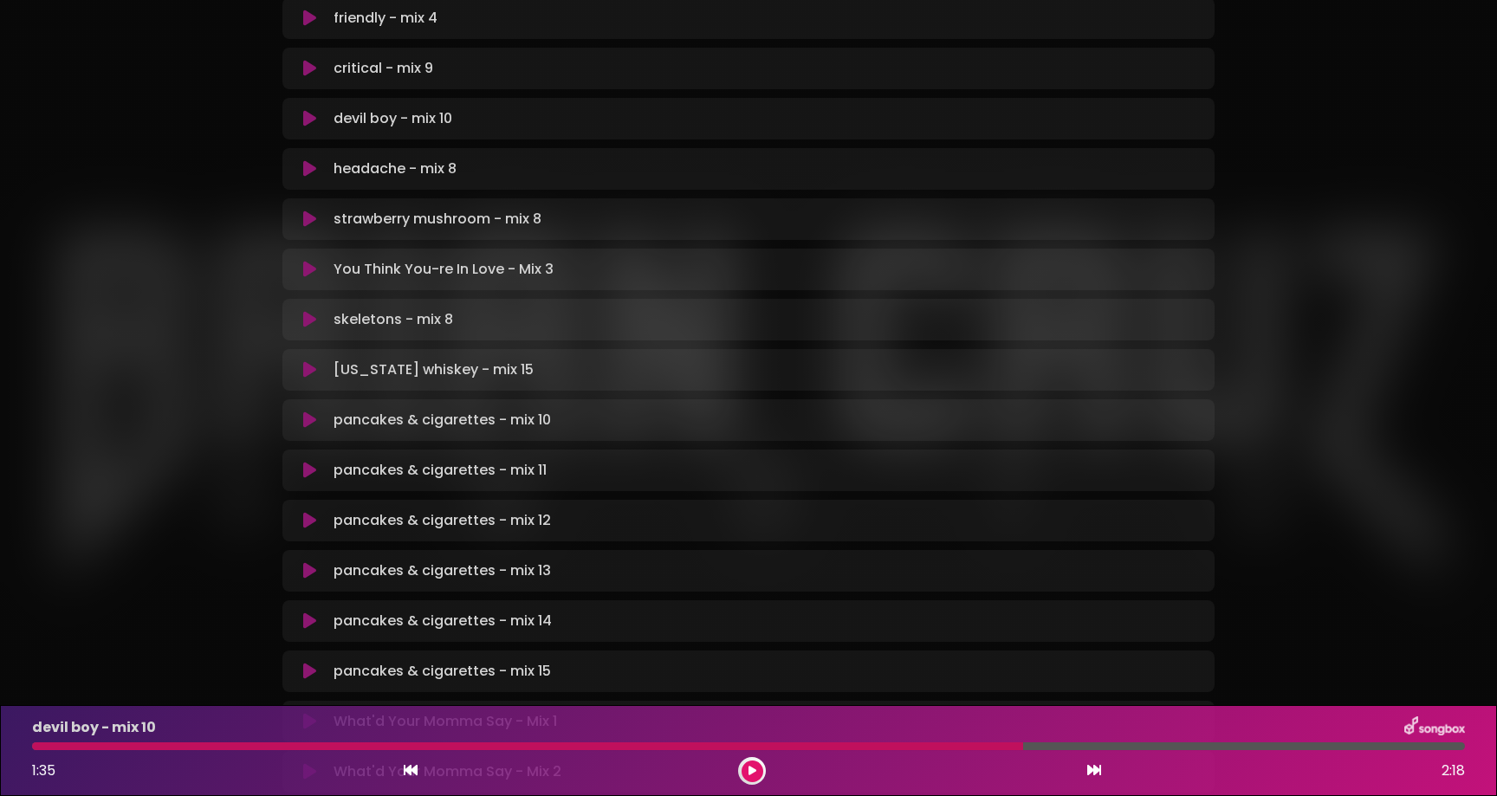
click at [749, 771] on icon at bounding box center [753, 771] width 8 height 10
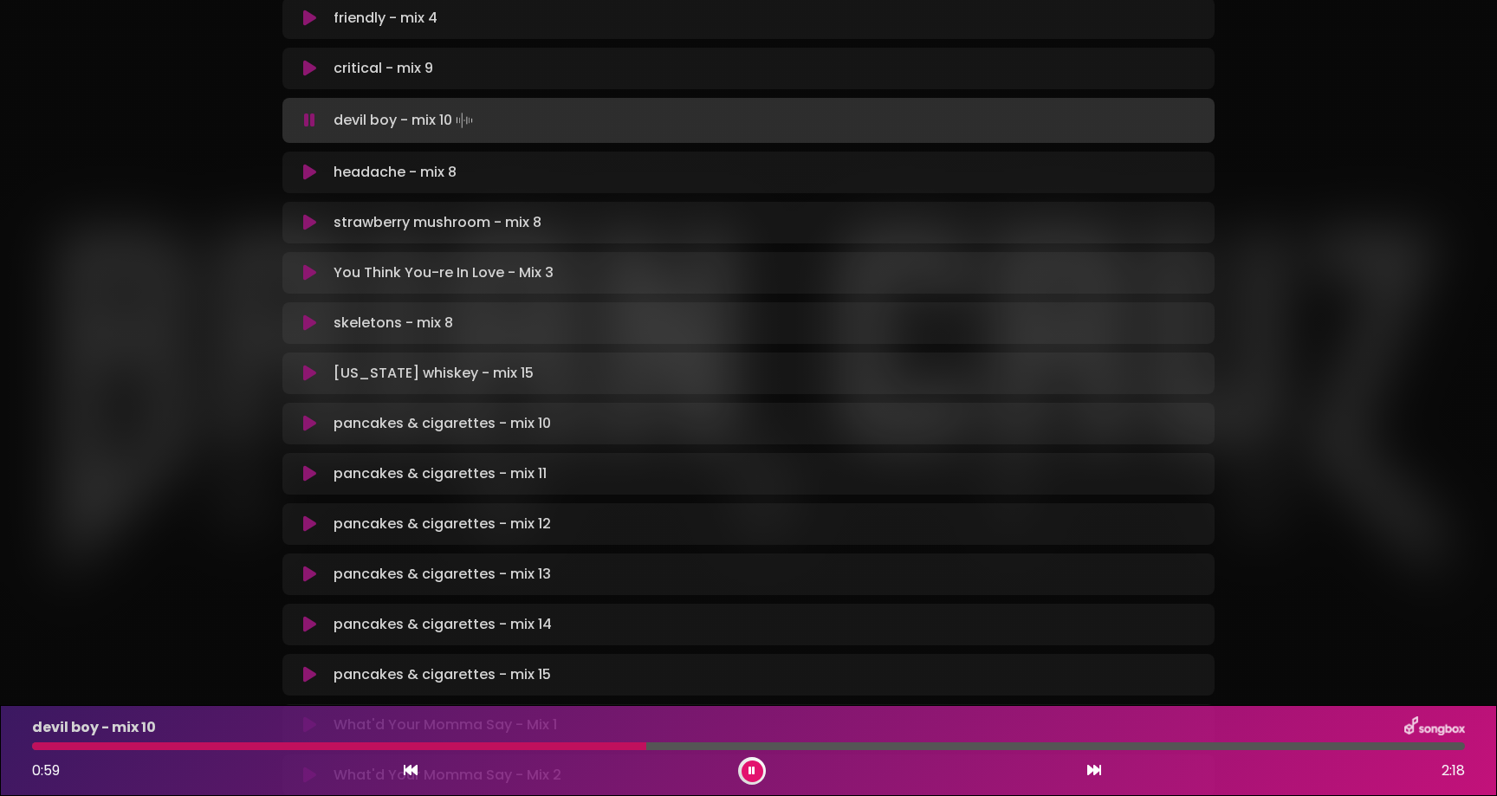
click at [646, 745] on div at bounding box center [339, 746] width 614 height 8
click at [578, 748] on div at bounding box center [345, 746] width 626 height 8
click at [749, 773] on icon at bounding box center [752, 771] width 7 height 10
